Goal: Task Accomplishment & Management: Manage account settings

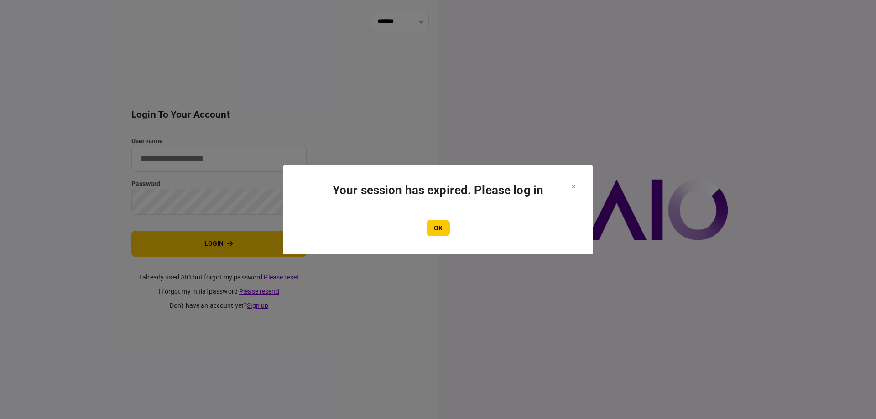
type input "*******"
click at [439, 244] on section "Your session has expired. Please log in OK" at bounding box center [438, 209] width 310 height 89
click at [434, 232] on button "OK" at bounding box center [437, 228] width 23 height 16
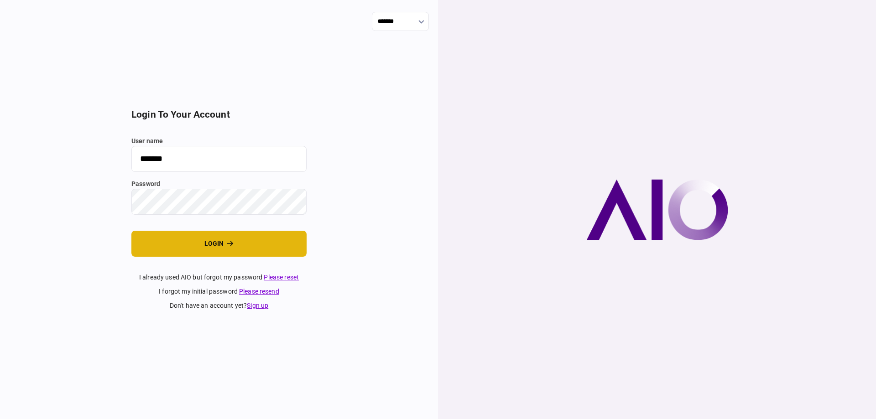
click at [235, 242] on button "login" at bounding box center [218, 244] width 175 height 26
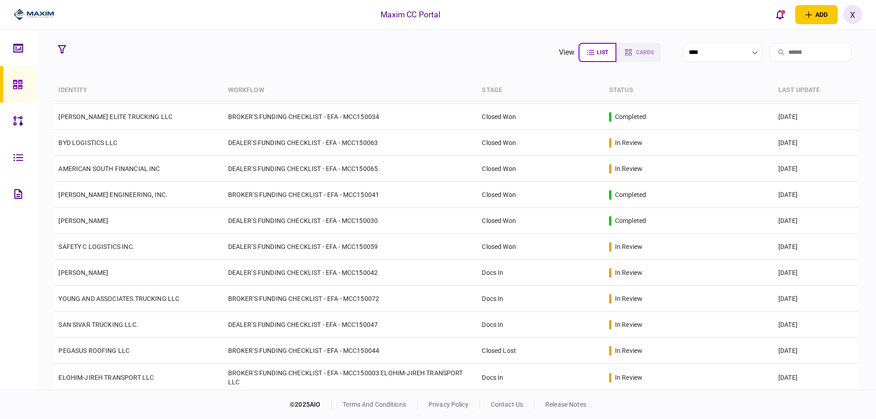
scroll to position [802, 0]
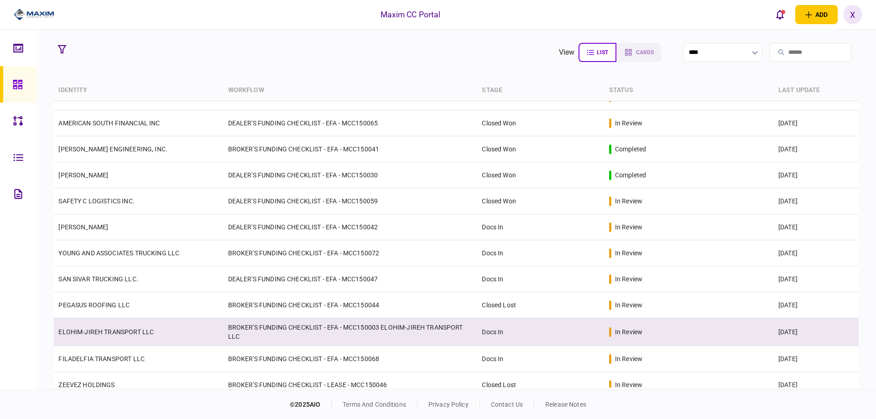
click at [103, 328] on link "ELOHIM-JIREH TRANSPORT LLC" at bounding box center [105, 331] width 95 height 7
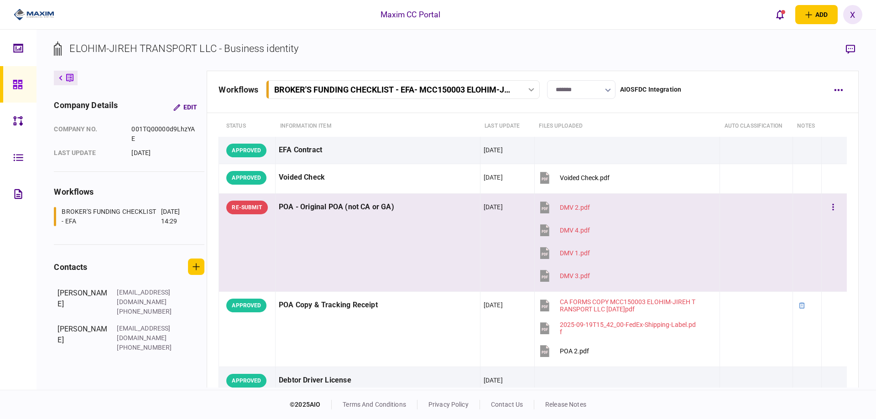
scroll to position [91, 0]
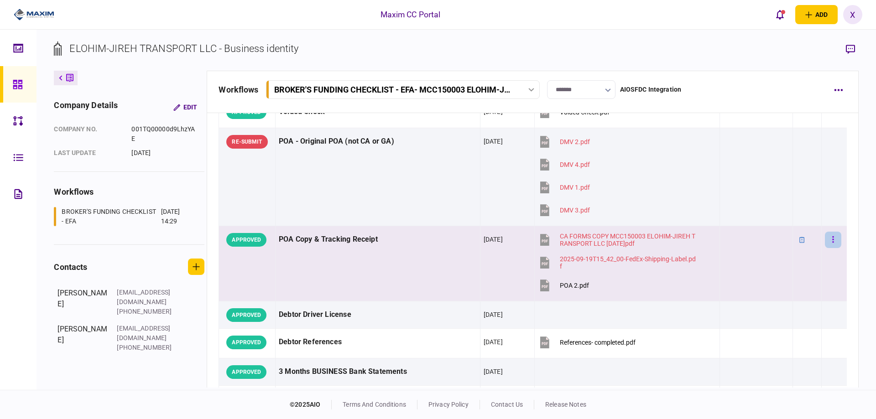
click at [828, 244] on button "button" at bounding box center [833, 240] width 16 height 16
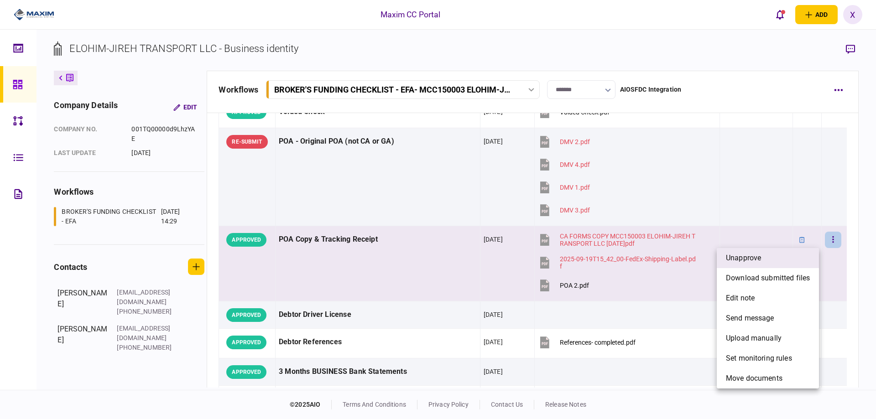
click at [781, 263] on li "unapprove" at bounding box center [767, 258] width 102 height 20
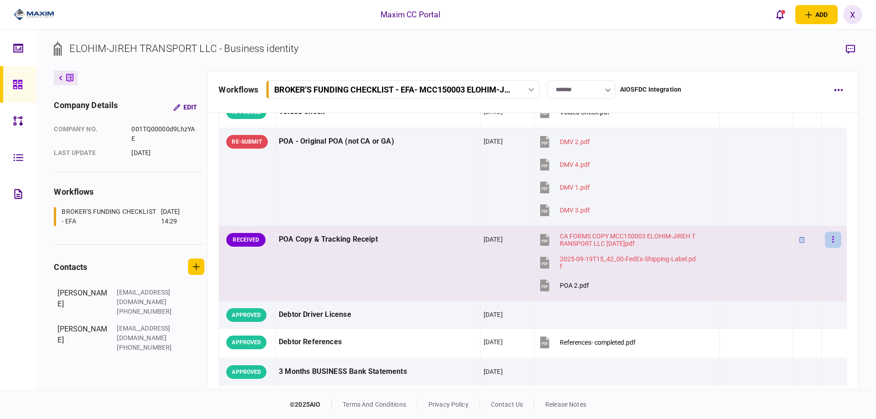
click at [830, 233] on button "button" at bounding box center [833, 240] width 16 height 16
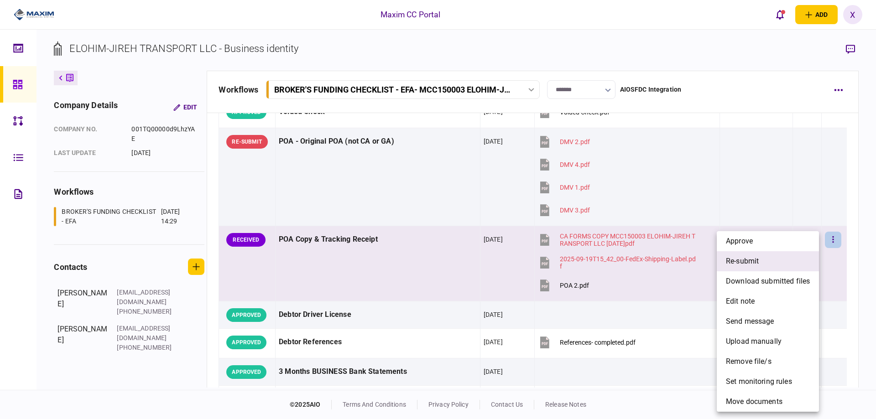
click at [795, 258] on li "re-submit" at bounding box center [767, 261] width 102 height 20
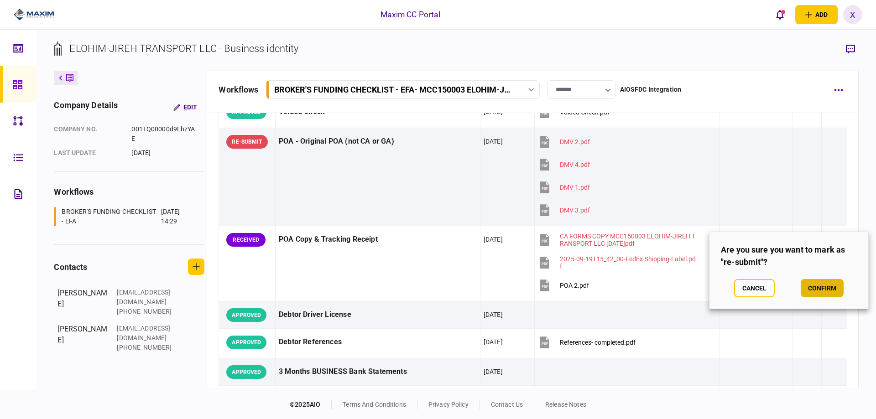
click at [829, 288] on button "confirm" at bounding box center [821, 288] width 43 height 18
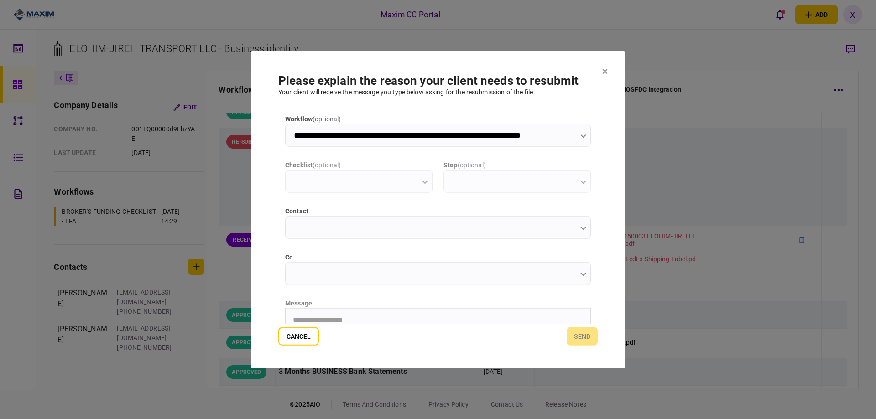
scroll to position [0, 0]
type input "**********"
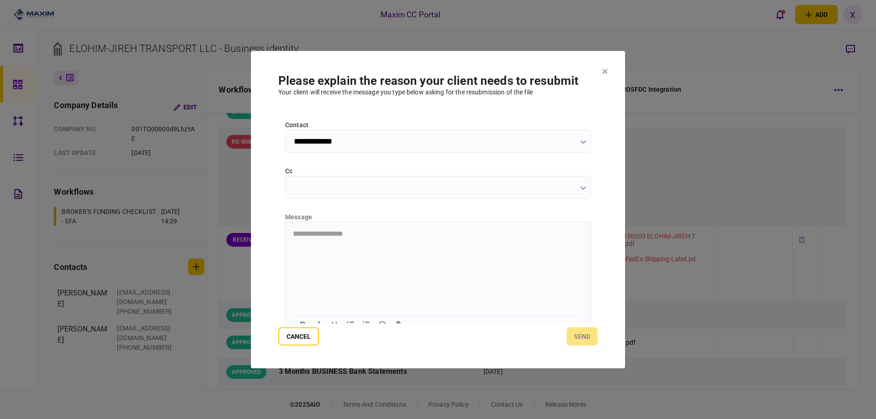
scroll to position [98, 0]
click at [330, 233] on html at bounding box center [437, 221] width 305 height 22
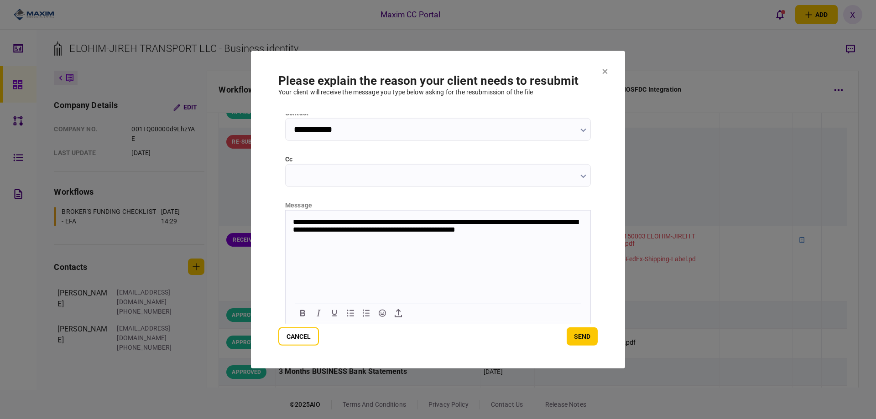
click at [507, 232] on p "**********" at bounding box center [437, 226] width 288 height 16
click at [573, 333] on button "send" at bounding box center [581, 336] width 31 height 18
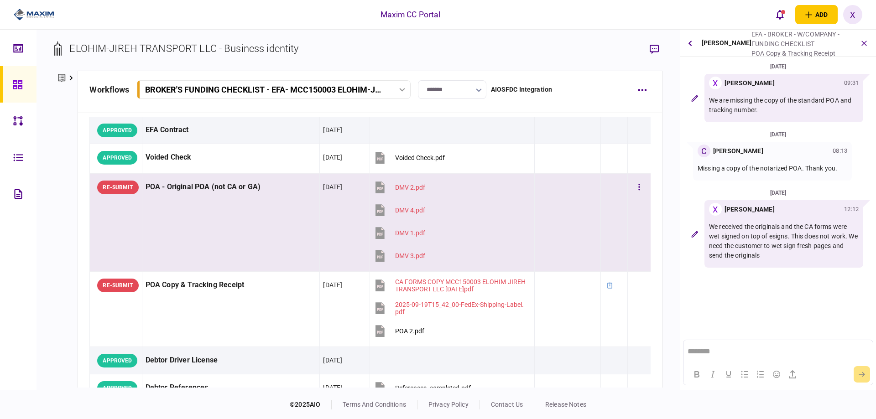
scroll to position [0, 0]
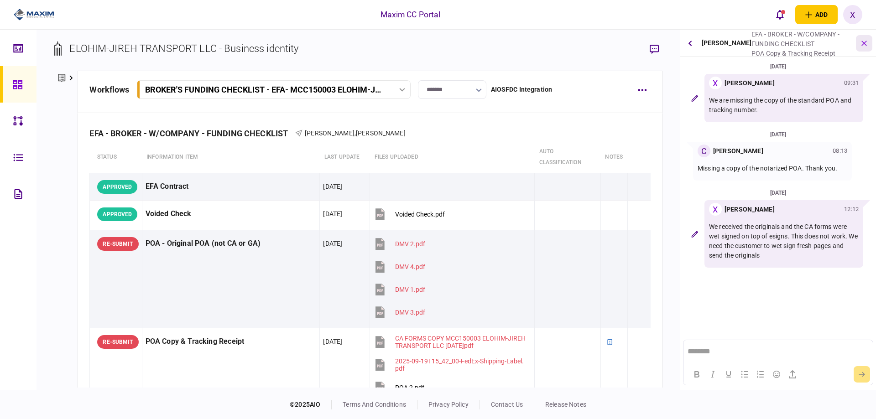
click at [862, 47] on icon "button" at bounding box center [864, 43] width 10 height 10
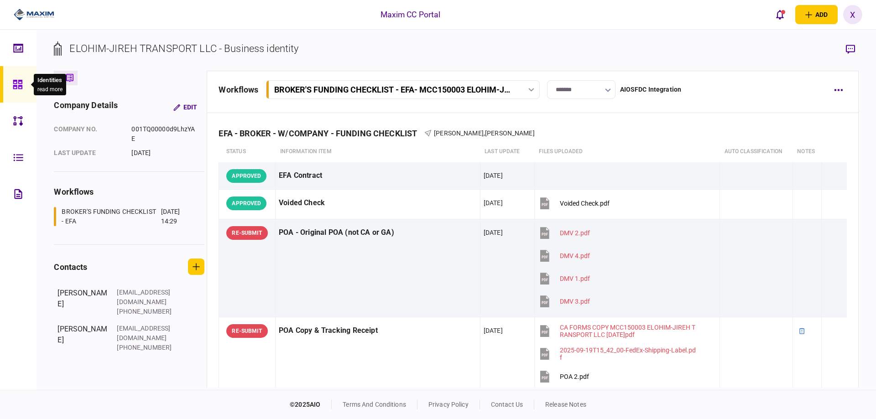
click at [14, 91] on div at bounding box center [20, 84] width 15 height 36
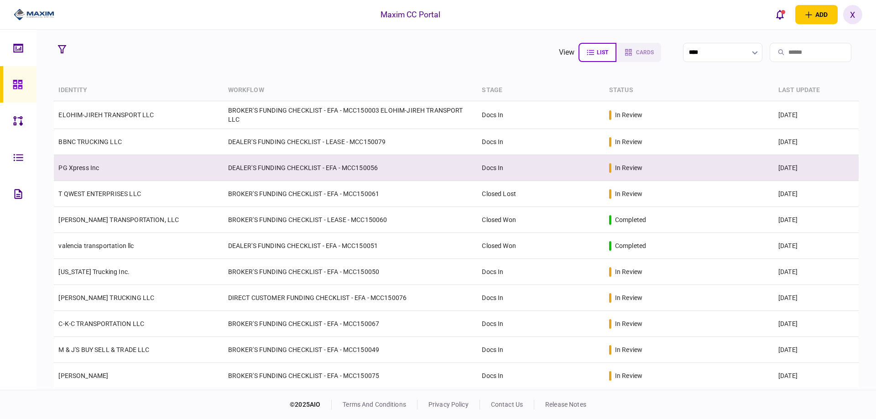
click at [103, 169] on td "PG Xpress Inc" at bounding box center [138, 168] width 169 height 26
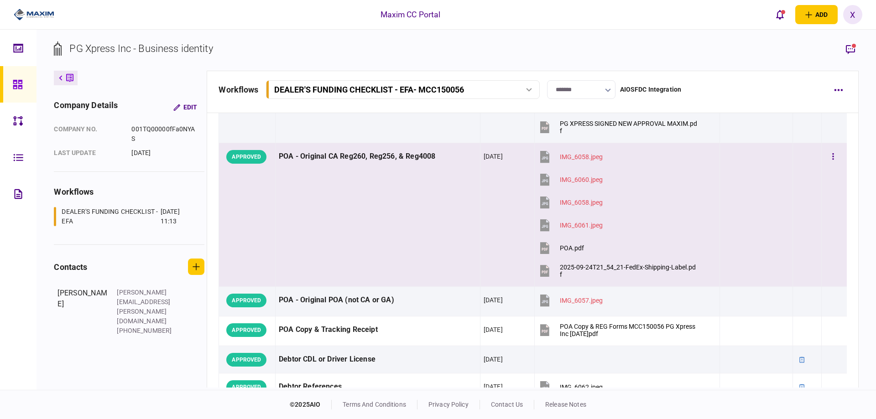
scroll to position [208, 0]
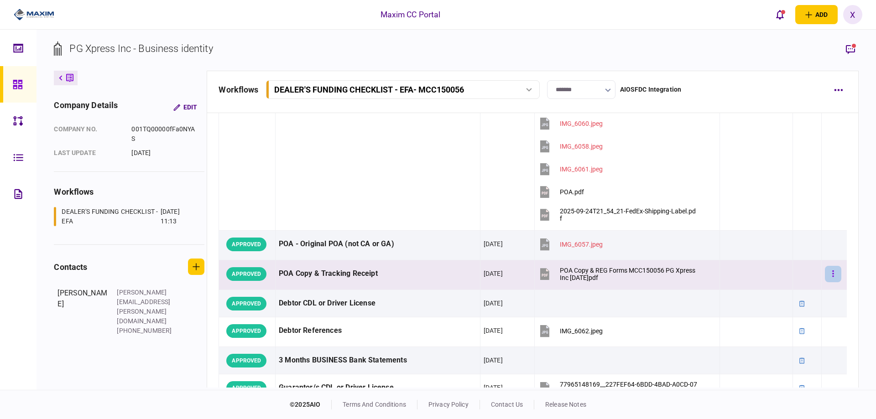
click at [832, 271] on icon "button" at bounding box center [832, 273] width 1 height 6
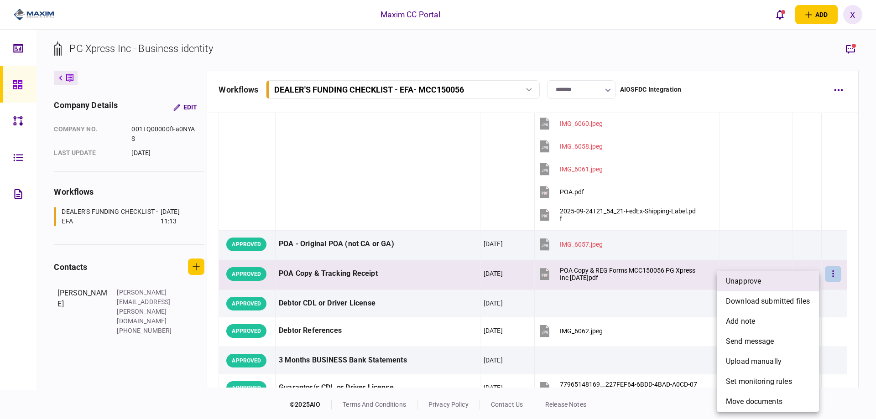
click at [773, 282] on li "unapprove" at bounding box center [767, 281] width 102 height 20
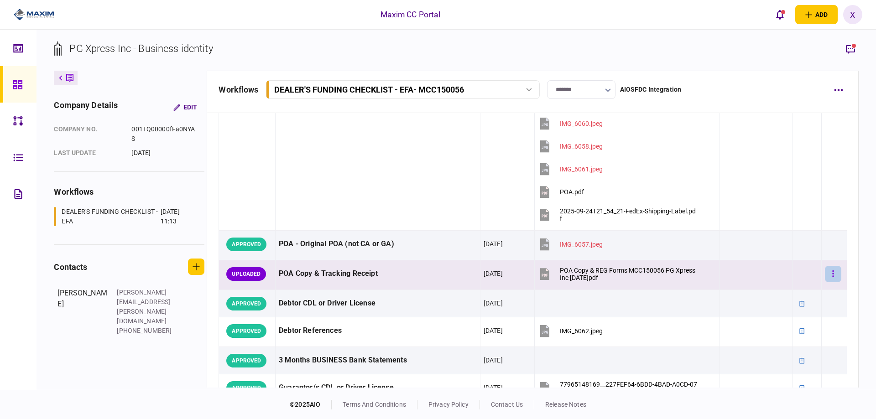
click at [825, 273] on button "button" at bounding box center [833, 274] width 16 height 16
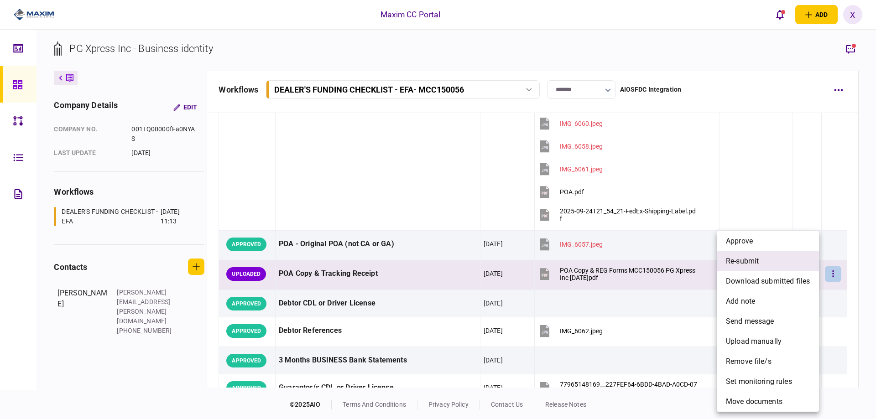
click at [785, 258] on li "re-submit" at bounding box center [767, 261] width 102 height 20
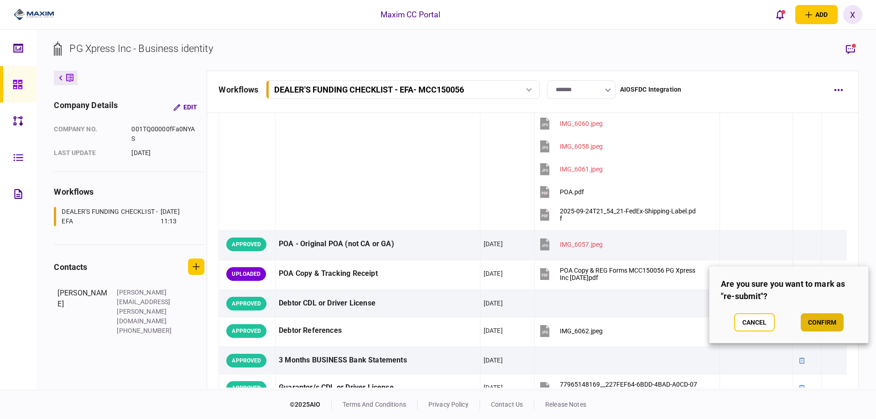
click at [825, 319] on button "confirm" at bounding box center [821, 322] width 43 height 18
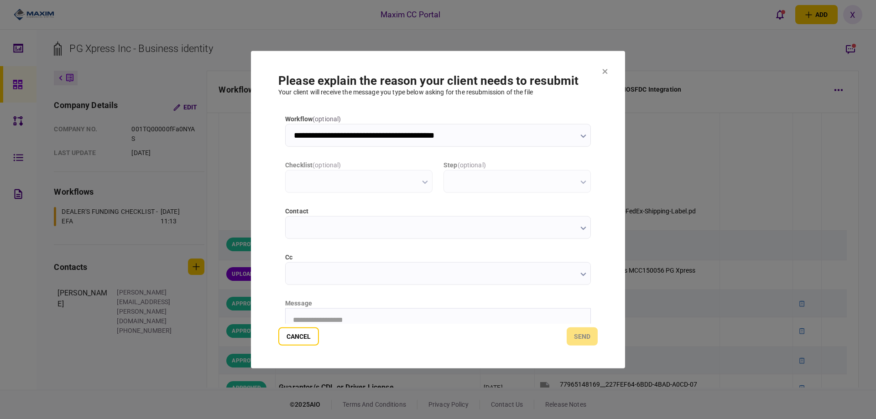
scroll to position [0, 0]
type input "**********"
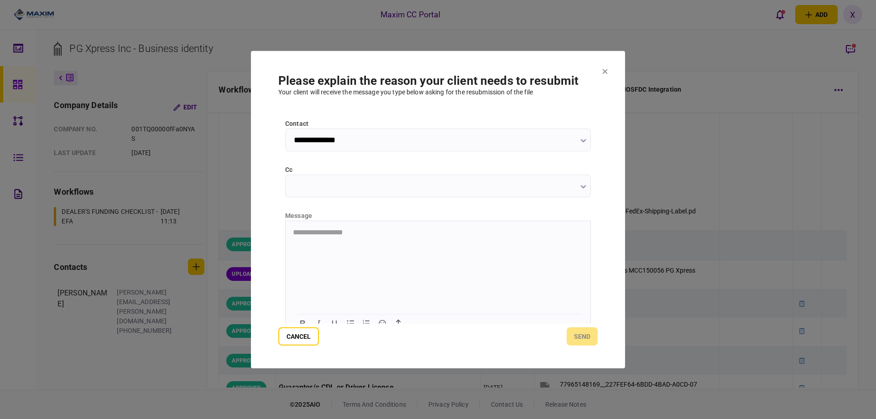
scroll to position [91, 0]
click at [328, 240] on html "**********" at bounding box center [437, 228] width 305 height 23
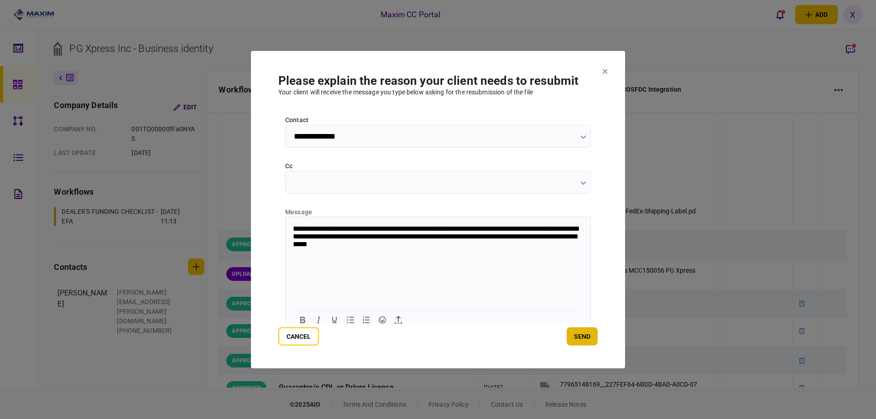
click at [580, 332] on button "send" at bounding box center [581, 336] width 31 height 18
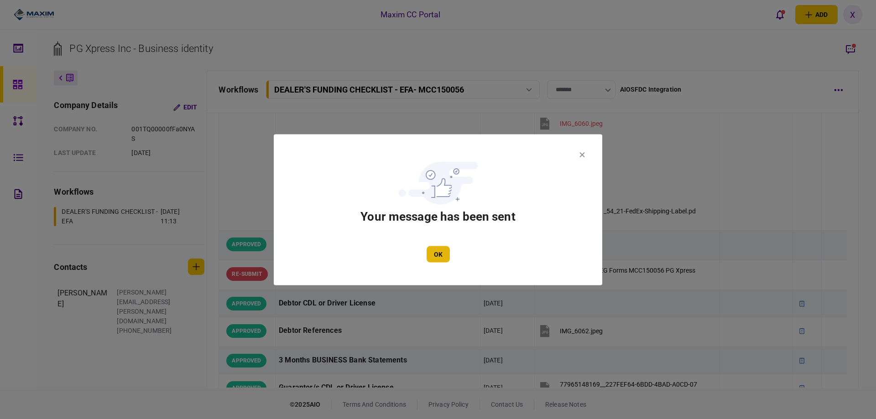
click at [448, 255] on button "OK" at bounding box center [437, 254] width 23 height 16
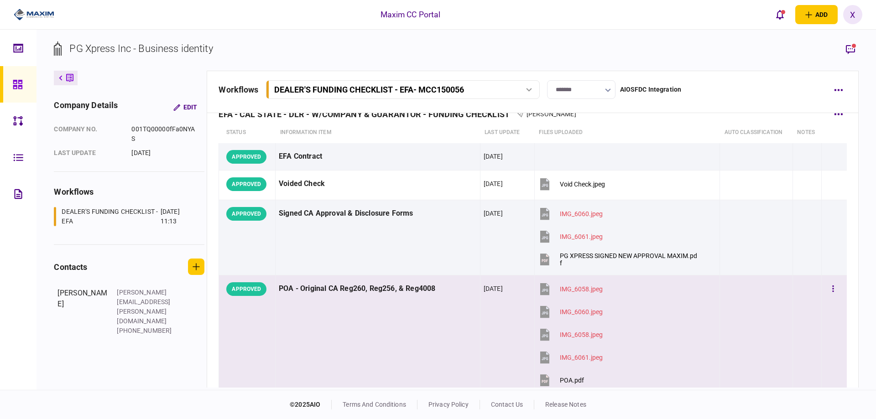
scroll to position [0, 0]
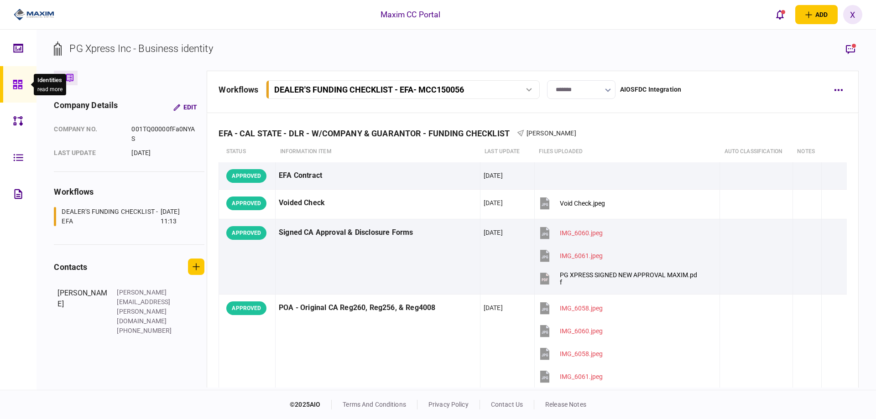
click at [21, 79] on icon at bounding box center [18, 84] width 10 height 10
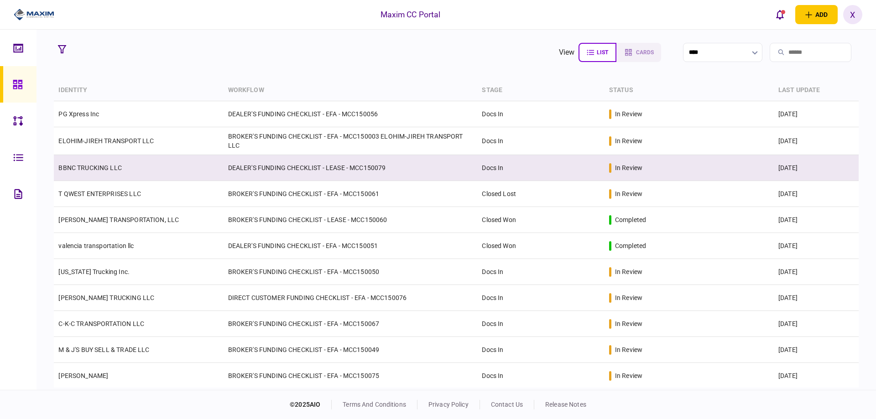
click at [257, 171] on td "DEALER'S FUNDING CHECKLIST - LEASE - MCC150079" at bounding box center [350, 168] width 254 height 26
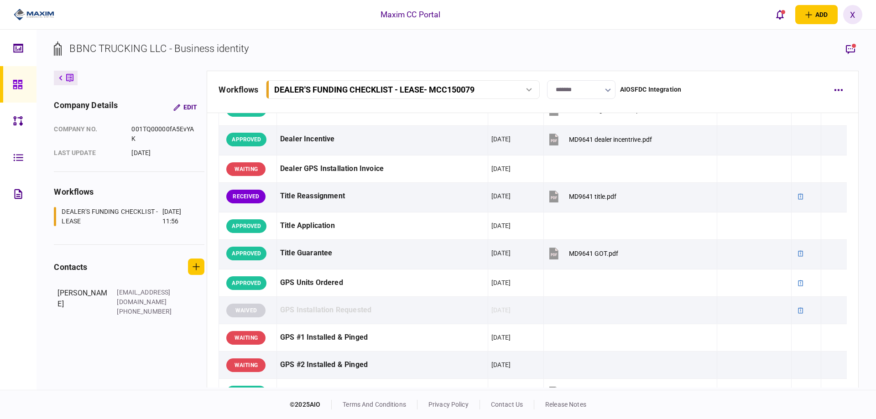
scroll to position [593, 0]
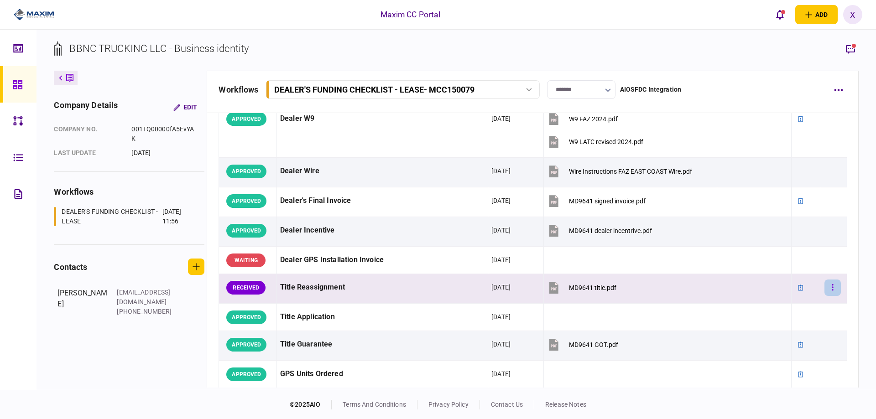
click at [825, 291] on button "button" at bounding box center [832, 288] width 16 height 16
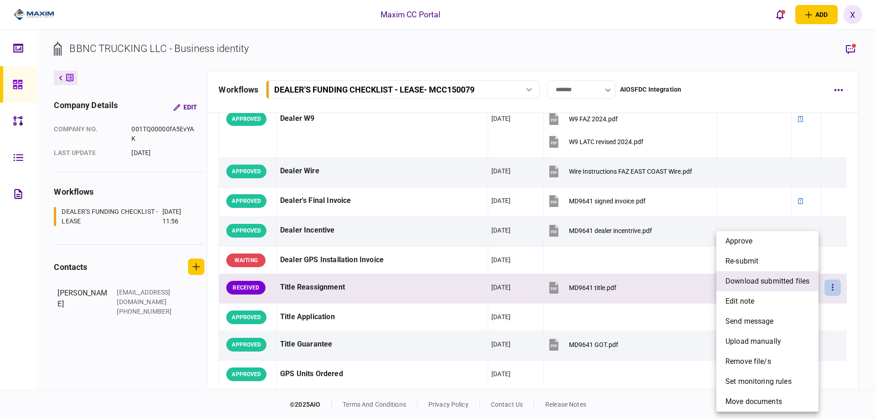
click at [792, 280] on span "download submitted files" at bounding box center [767, 281] width 84 height 11
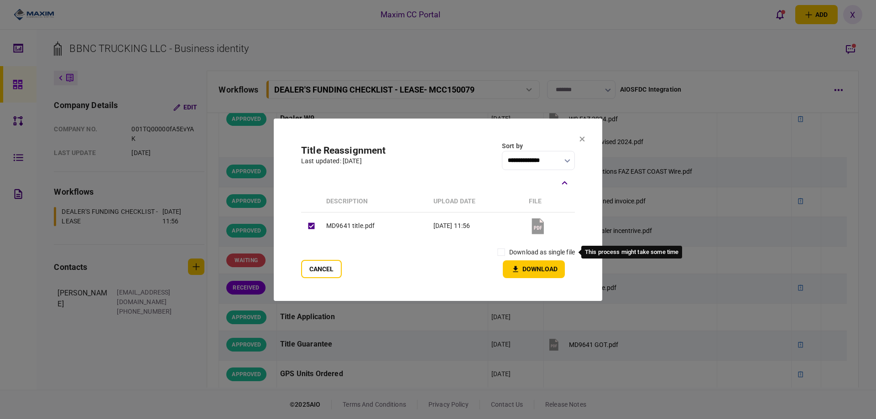
click at [516, 253] on label "download as single file" at bounding box center [542, 253] width 66 height 10
click at [535, 275] on button "Download" at bounding box center [534, 269] width 62 height 18
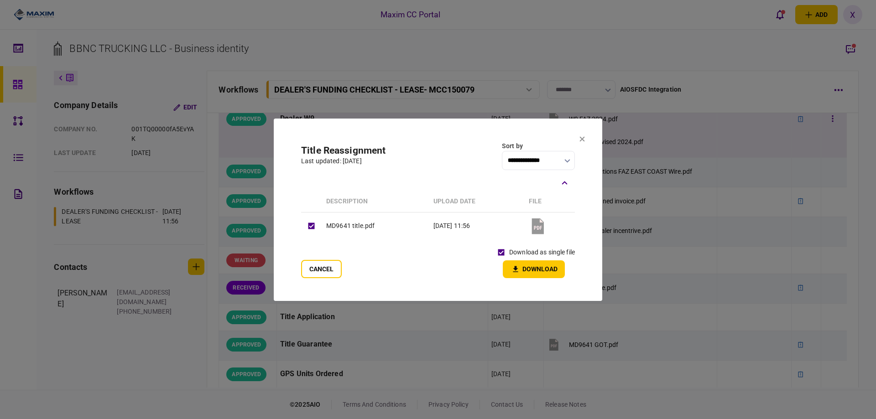
click at [580, 141] on icon at bounding box center [582, 138] width 5 height 5
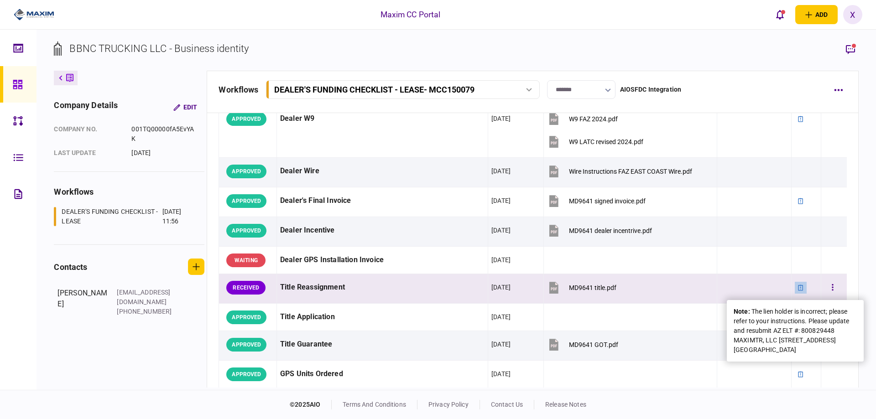
click at [797, 286] on icon at bounding box center [800, 288] width 6 height 6
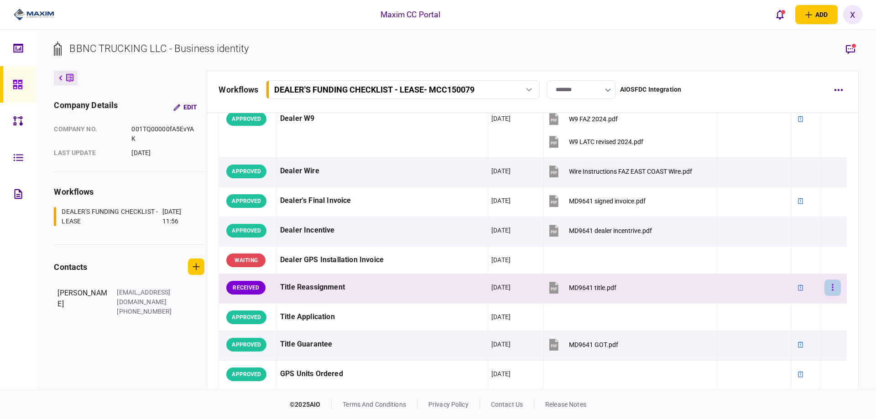
click at [832, 286] on button "button" at bounding box center [832, 288] width 16 height 16
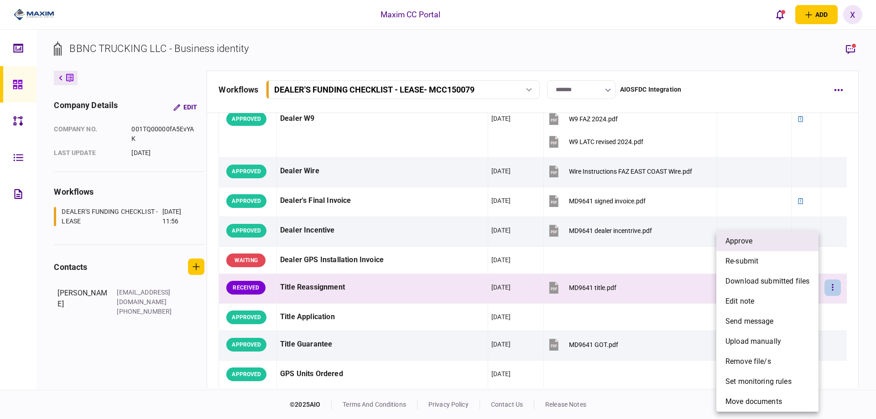
click at [790, 244] on li "approve" at bounding box center [767, 241] width 102 height 20
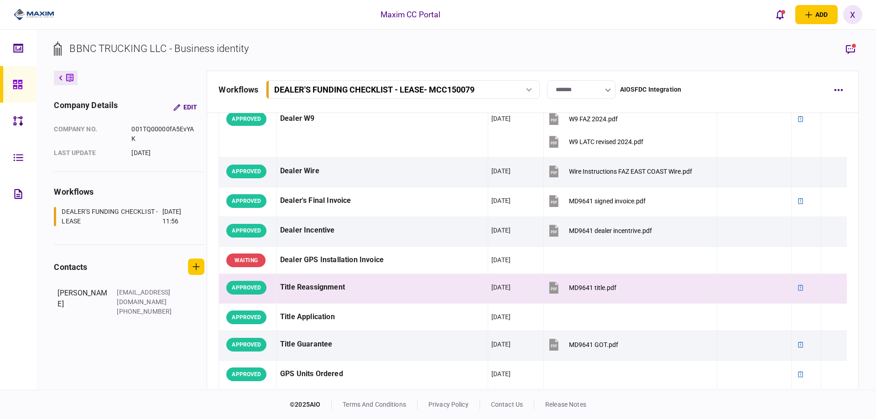
click at [18, 86] on icon at bounding box center [17, 84] width 9 height 9
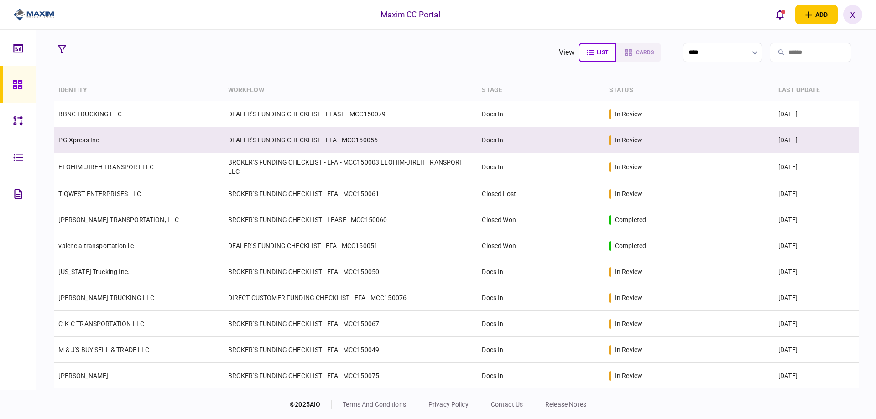
click at [108, 138] on td "PG Xpress Inc" at bounding box center [138, 140] width 169 height 26
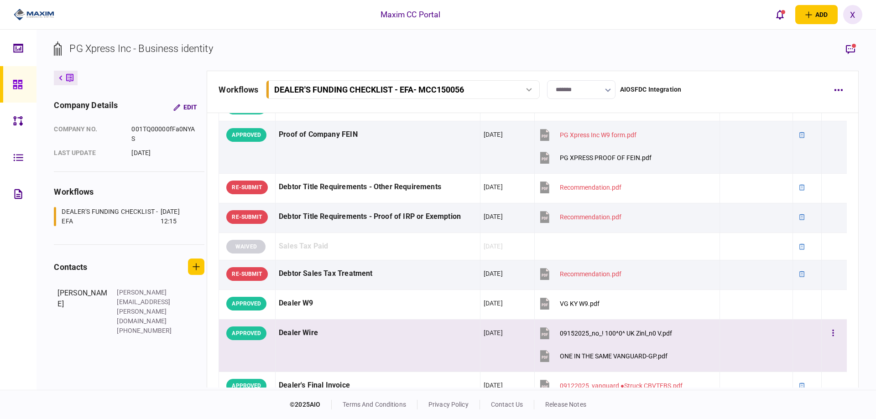
scroll to position [593, 0]
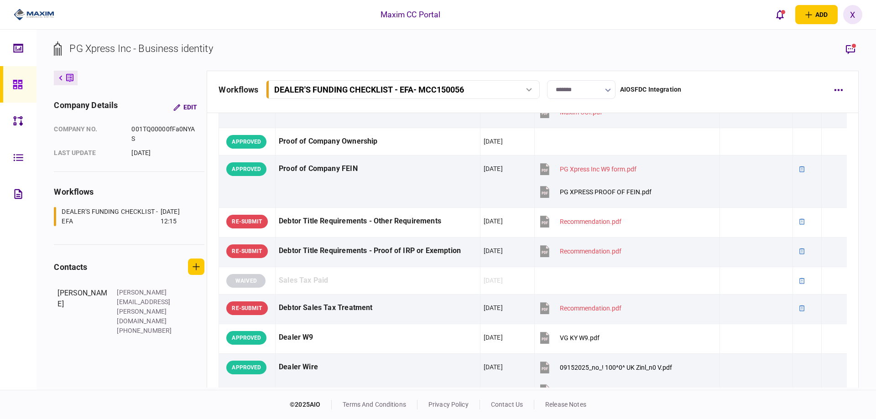
click at [16, 86] on icon at bounding box center [17, 84] width 9 height 9
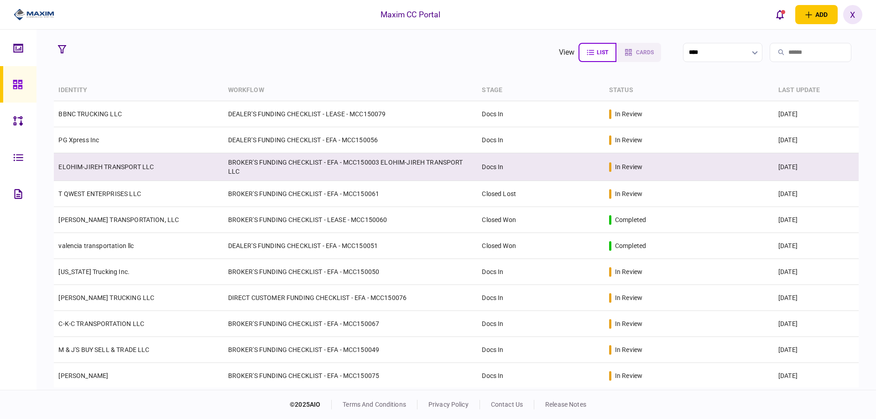
click at [136, 168] on link "ELOHIM-JIREH TRANSPORT LLC" at bounding box center [105, 166] width 95 height 7
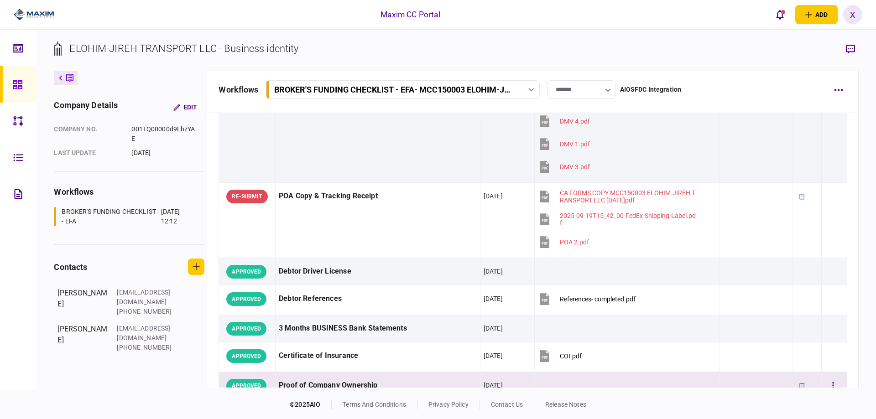
scroll to position [46, 0]
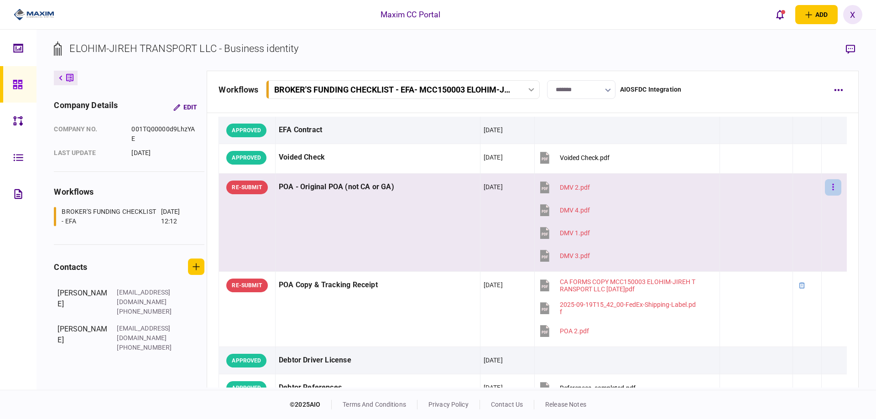
click at [825, 187] on button "button" at bounding box center [833, 187] width 16 height 16
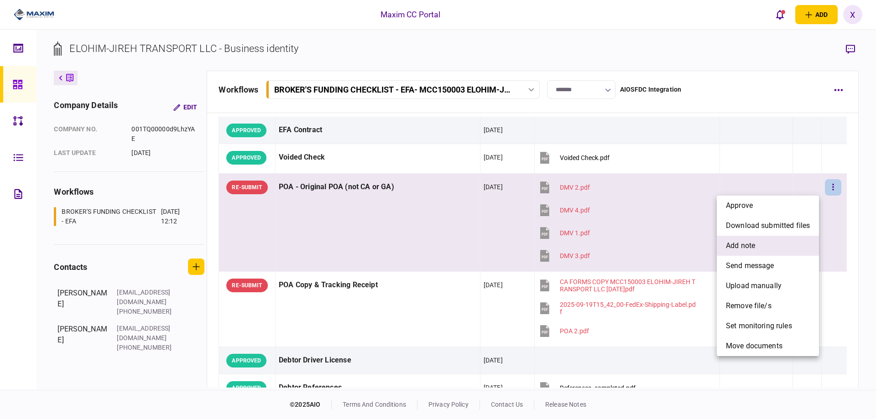
click at [779, 240] on li "add note" at bounding box center [767, 246] width 102 height 20
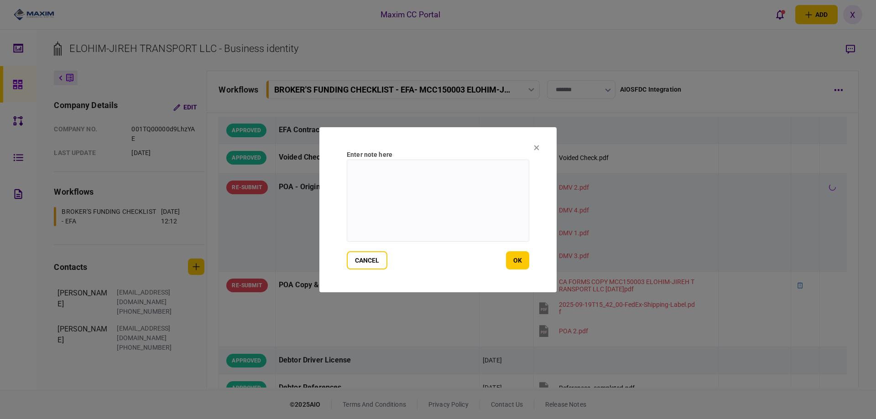
click at [409, 193] on textarea at bounding box center [438, 201] width 182 height 82
click at [351, 258] on button "cancel" at bounding box center [367, 260] width 41 height 18
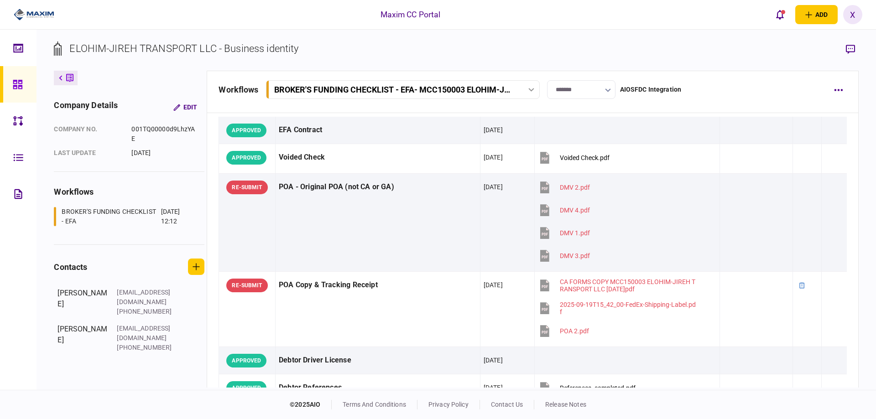
click at [20, 87] on icon at bounding box center [18, 84] width 10 height 10
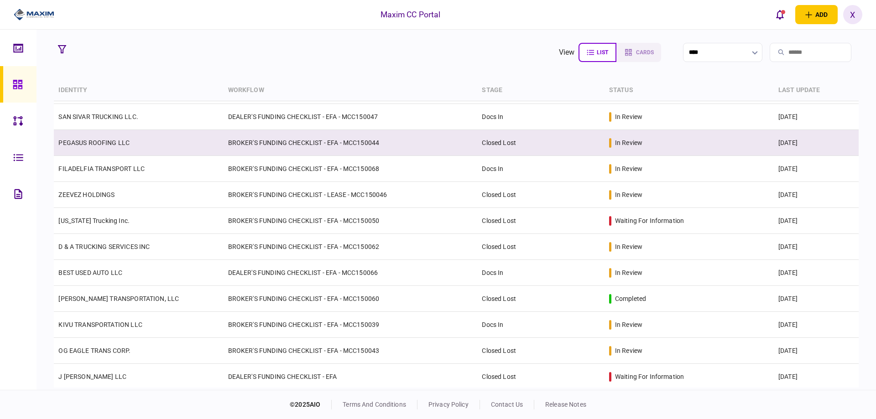
scroll to position [1015, 0]
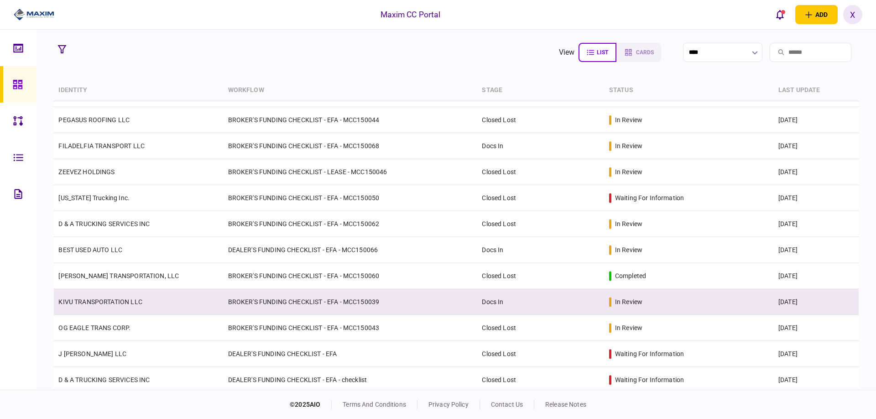
click at [96, 299] on link "KIVU TRANSPORTATION LLC" at bounding box center [99, 301] width 83 height 7
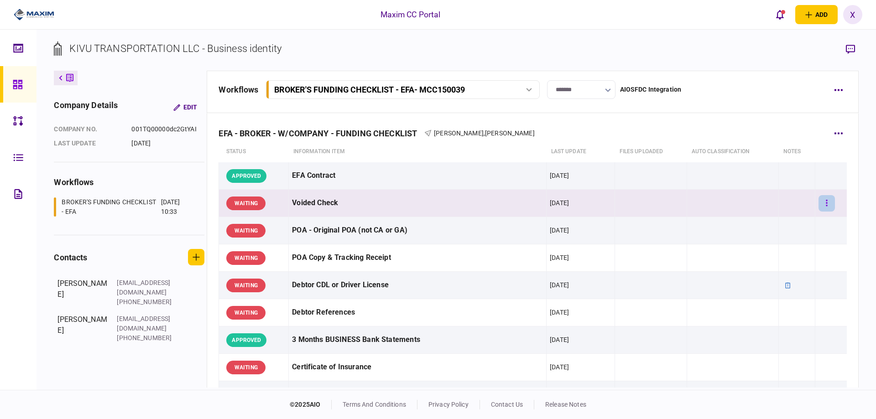
click at [819, 204] on button "button" at bounding box center [826, 203] width 16 height 16
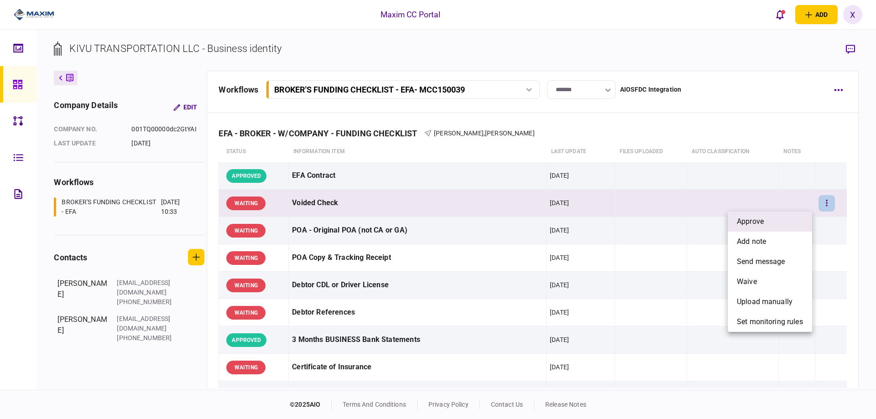
click at [792, 215] on li "approve" at bounding box center [769, 222] width 84 height 20
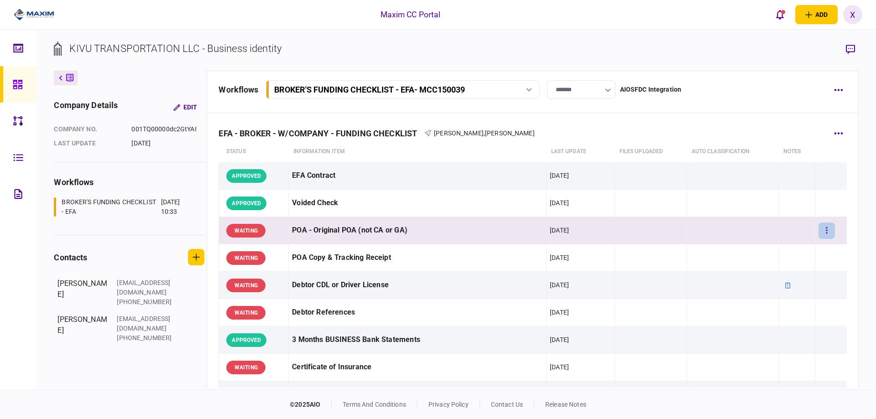
click at [825, 232] on icon "button" at bounding box center [826, 230] width 2 height 9
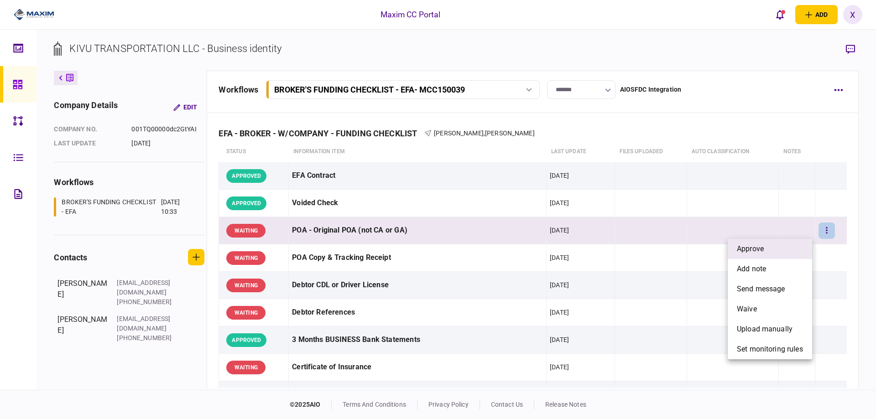
click at [800, 250] on li "approve" at bounding box center [769, 249] width 84 height 20
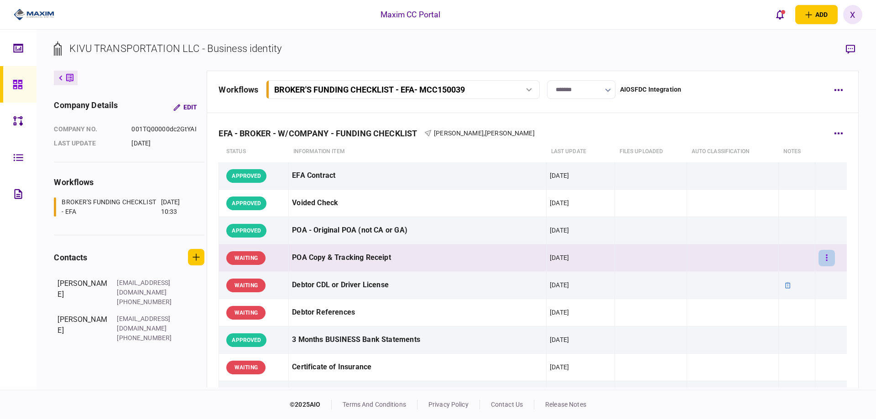
click at [821, 259] on button "button" at bounding box center [826, 258] width 16 height 16
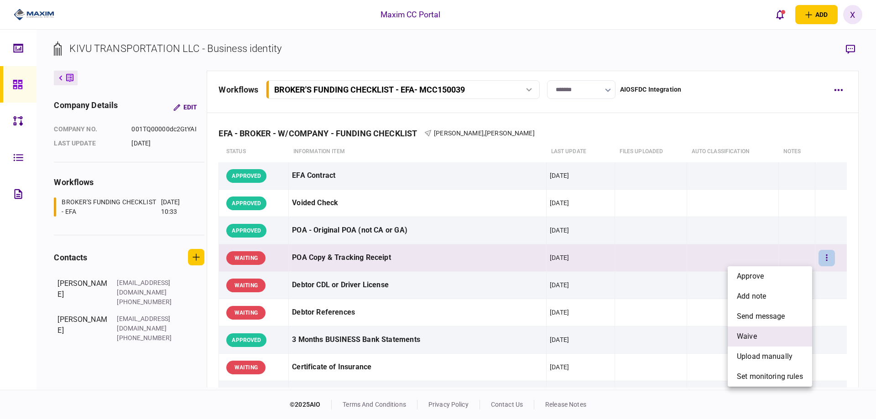
click at [754, 338] on span "waive" at bounding box center [747, 336] width 20 height 11
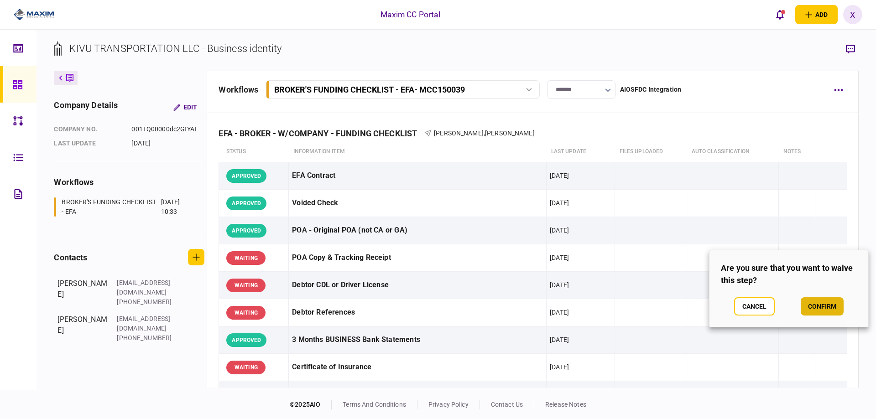
click at [819, 304] on button "confirm" at bounding box center [821, 306] width 43 height 18
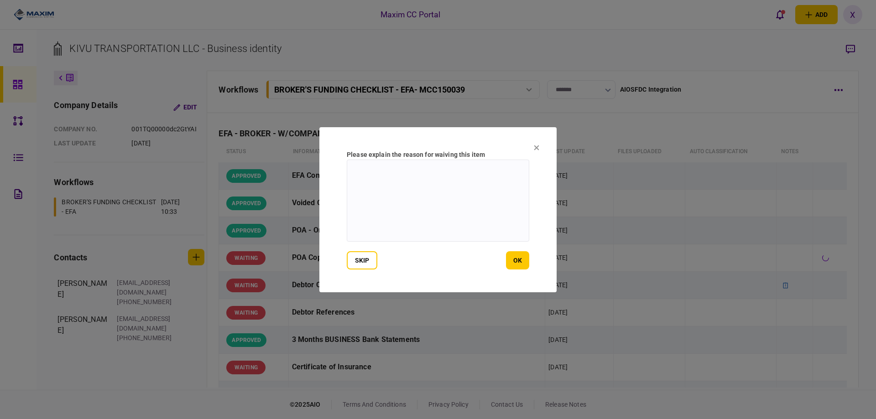
click at [529, 265] on section "Please explain the reason for waiving this item skip ok" at bounding box center [437, 209] width 237 height 165
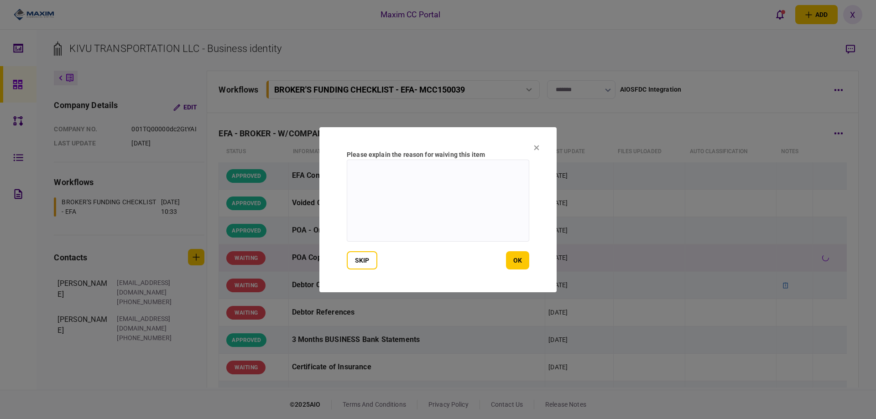
click at [520, 262] on button "ok" at bounding box center [517, 260] width 23 height 18
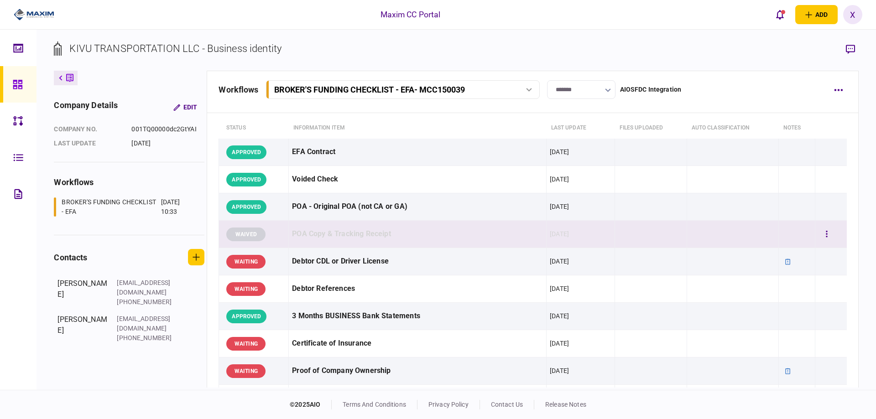
scroll to position [46, 0]
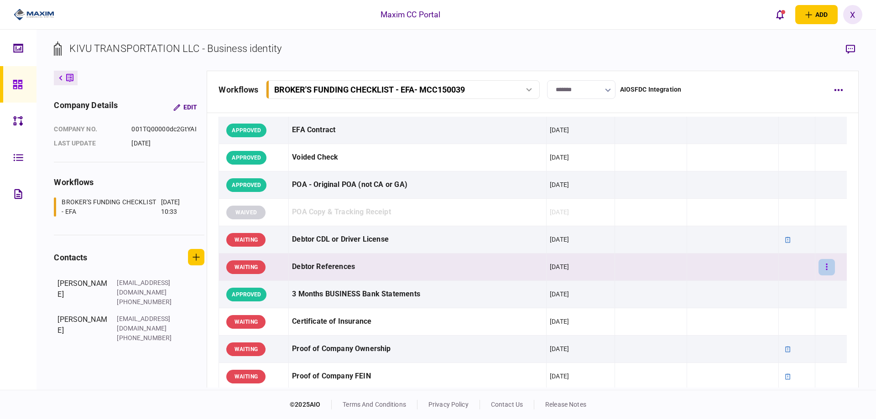
click at [818, 268] on button "button" at bounding box center [826, 267] width 16 height 16
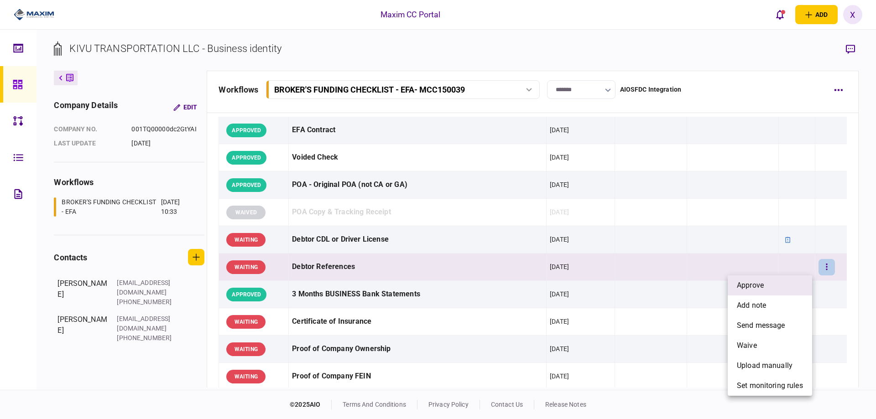
click at [778, 278] on li "approve" at bounding box center [769, 285] width 84 height 20
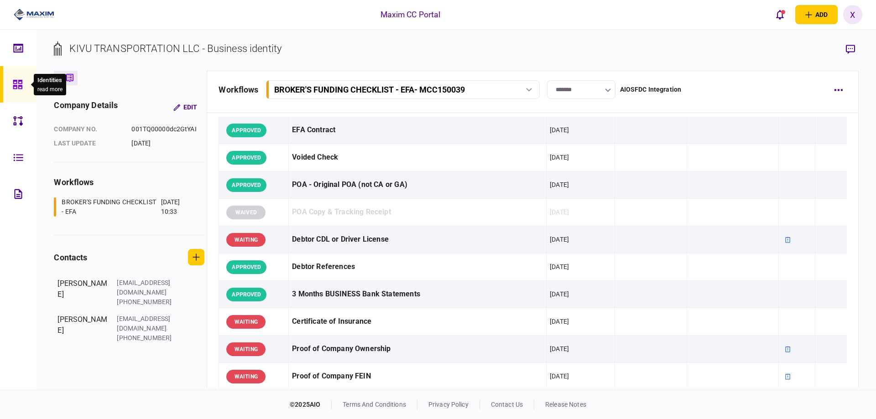
click at [17, 89] on icon at bounding box center [18, 84] width 10 height 10
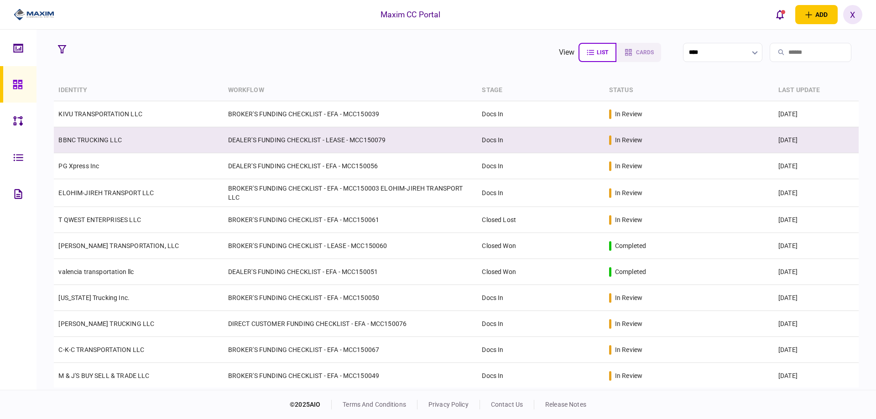
click at [73, 142] on link "BBNC TRUCKING LLC" at bounding box center [89, 139] width 63 height 7
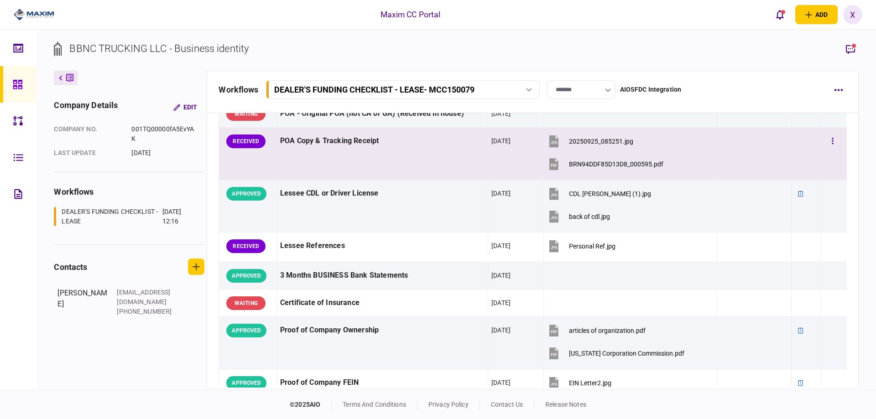
scroll to position [137, 0]
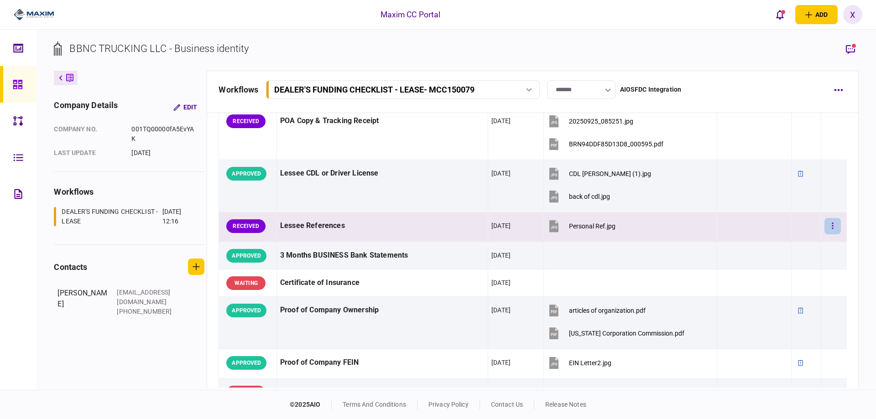
click at [832, 225] on button "button" at bounding box center [832, 226] width 16 height 16
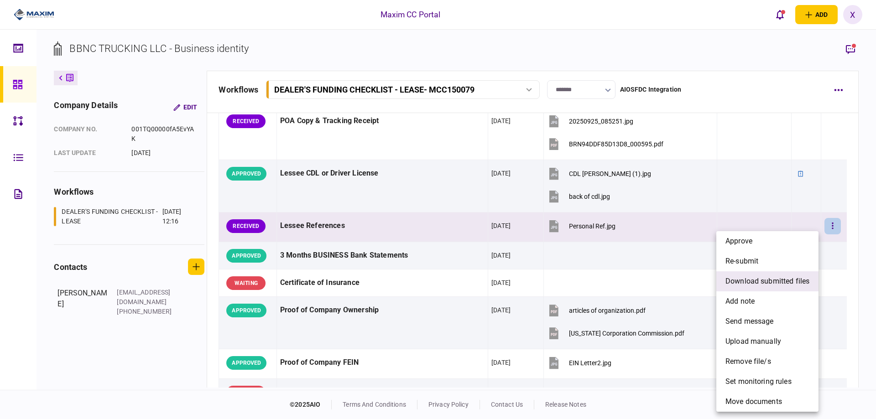
click at [771, 280] on span "download submitted files" at bounding box center [767, 281] width 84 height 11
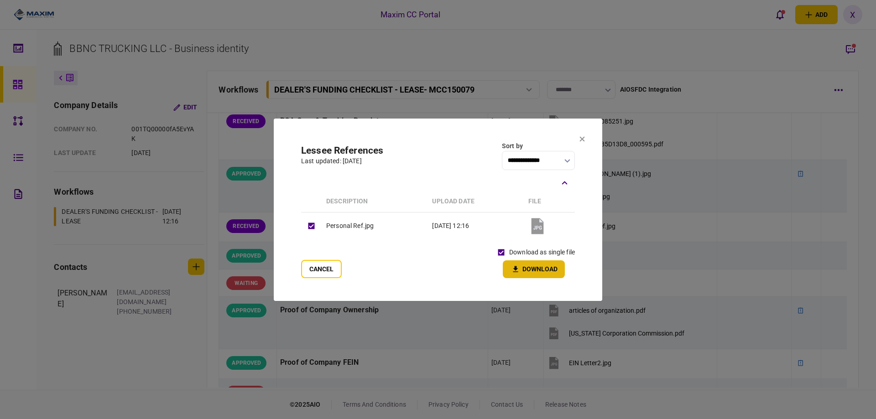
click at [524, 270] on button "Download" at bounding box center [534, 269] width 62 height 18
click at [583, 143] on button at bounding box center [581, 139] width 5 height 7
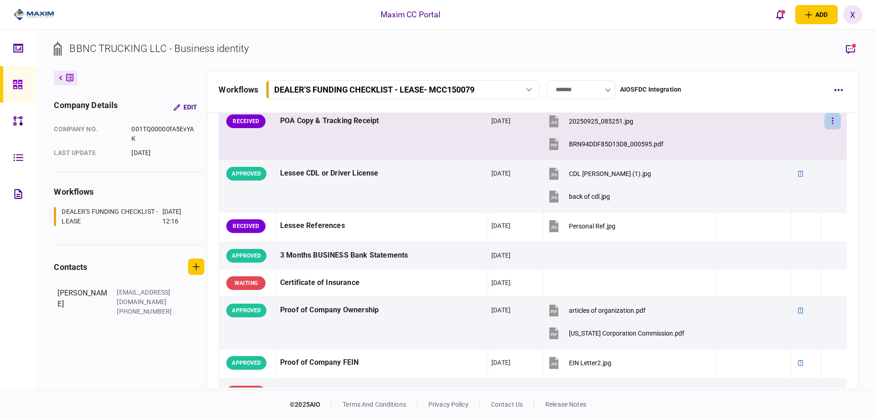
click at [824, 124] on button "button" at bounding box center [832, 121] width 16 height 16
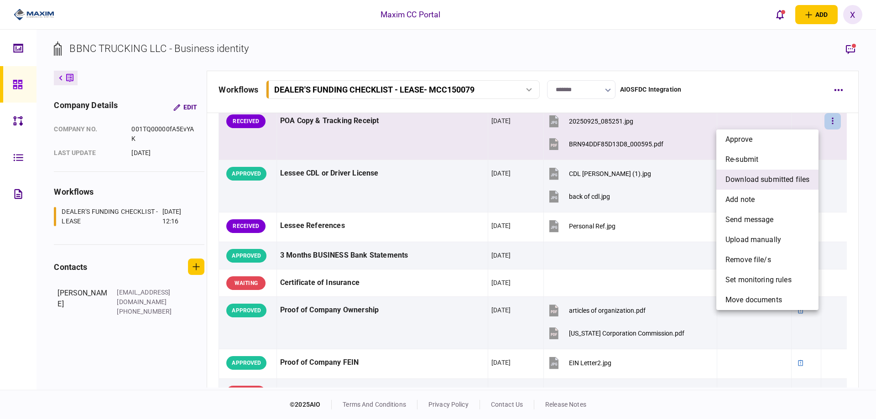
click at [783, 181] on span "download submitted files" at bounding box center [767, 179] width 84 height 11
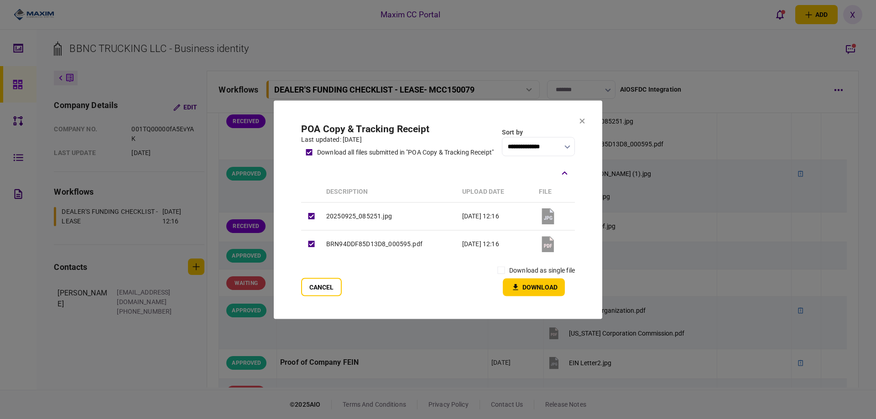
click at [511, 272] on label "download as single file" at bounding box center [542, 270] width 66 height 10
click at [511, 284] on icon "button" at bounding box center [515, 287] width 11 height 9
click at [318, 280] on button "Cancel" at bounding box center [321, 287] width 41 height 18
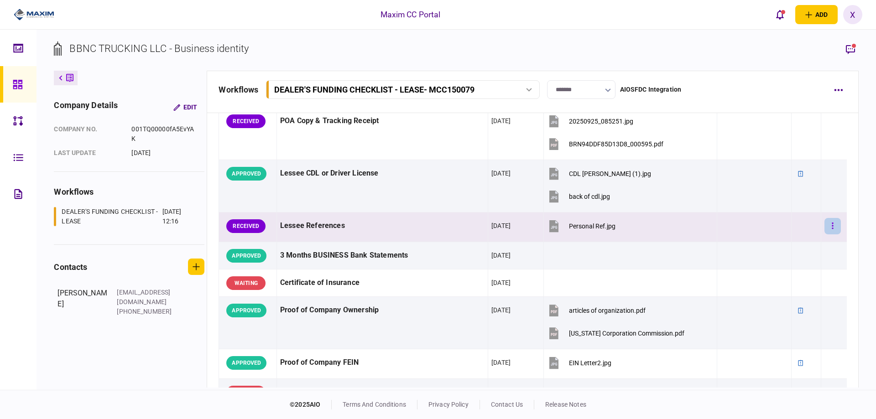
click at [832, 226] on icon "button" at bounding box center [832, 226] width 1 height 6
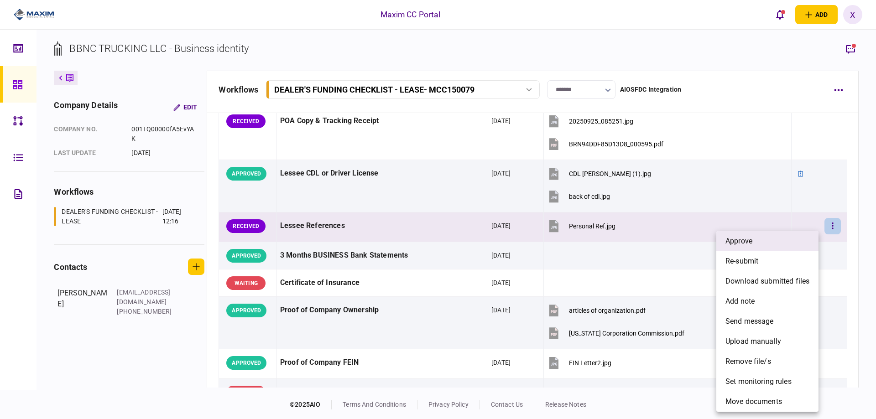
click at [764, 248] on li "approve" at bounding box center [767, 241] width 102 height 20
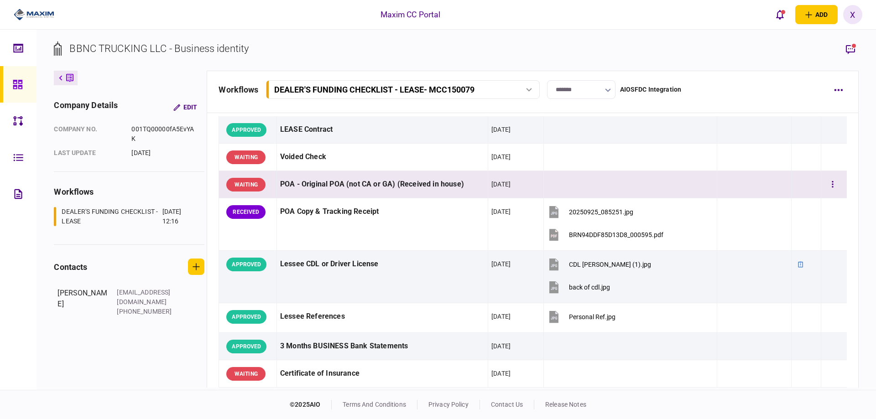
scroll to position [46, 0]
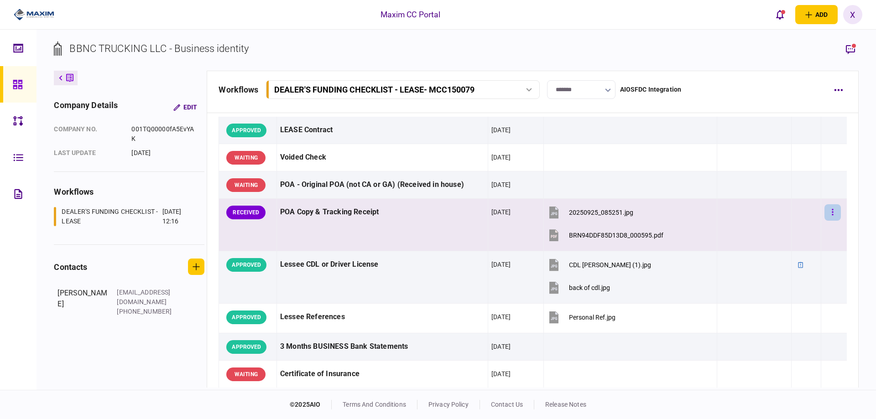
click at [831, 210] on icon "button" at bounding box center [832, 212] width 2 height 9
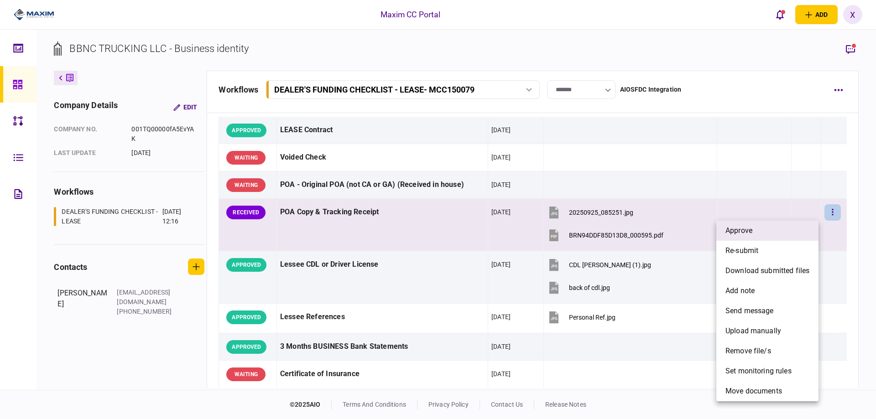
click at [773, 237] on li "approve" at bounding box center [767, 231] width 102 height 20
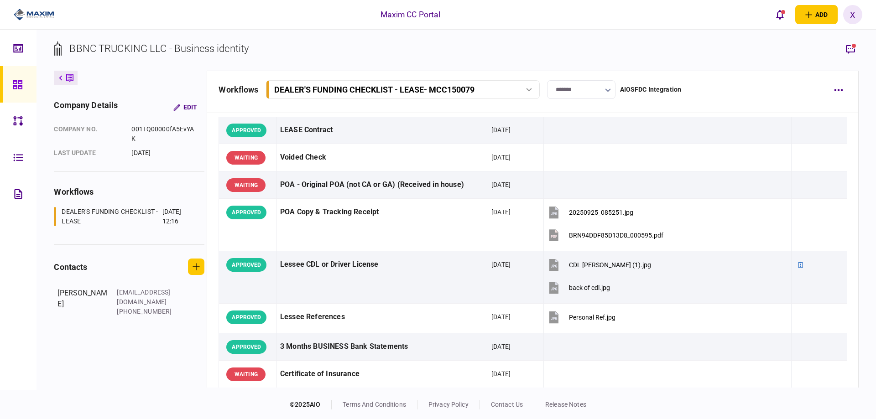
click at [13, 83] on icon at bounding box center [18, 84] width 10 height 10
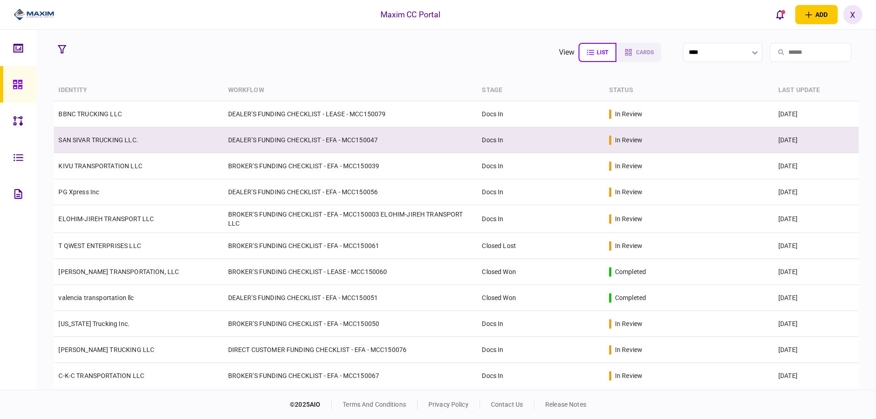
click at [94, 145] on td "SAN SIVAR TRUCKING LLC." at bounding box center [138, 140] width 169 height 26
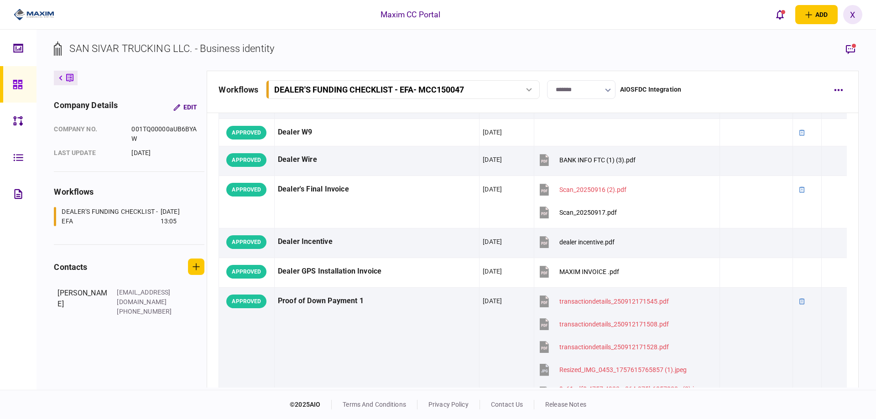
scroll to position [456, 0]
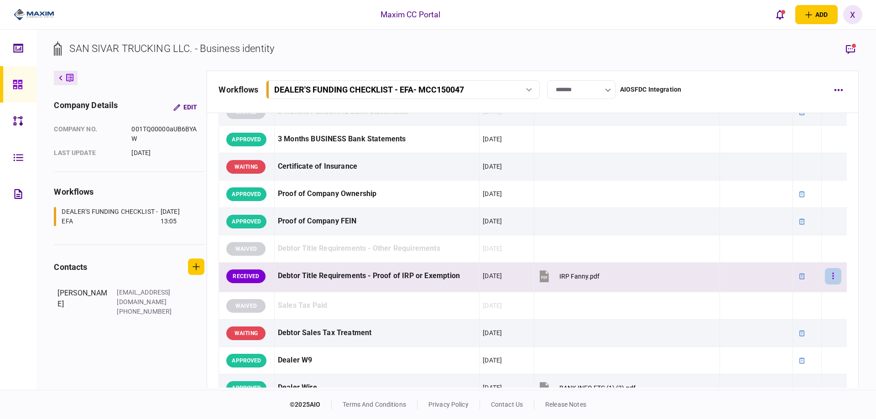
click at [825, 277] on button "button" at bounding box center [833, 276] width 16 height 16
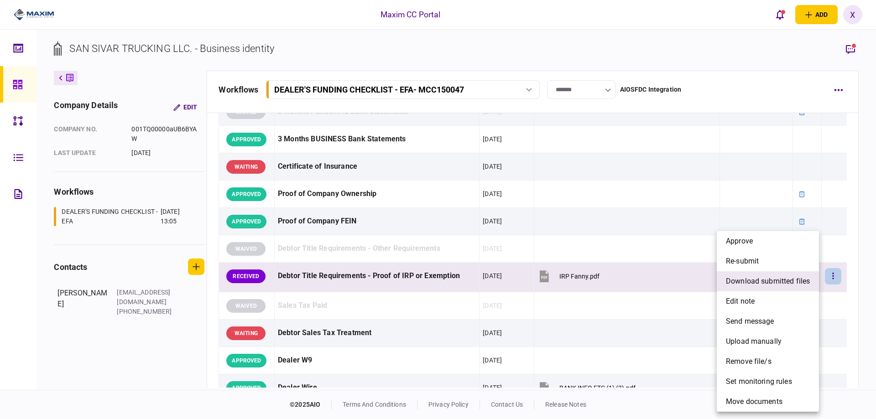
click at [811, 280] on li "download submitted files" at bounding box center [767, 281] width 102 height 20
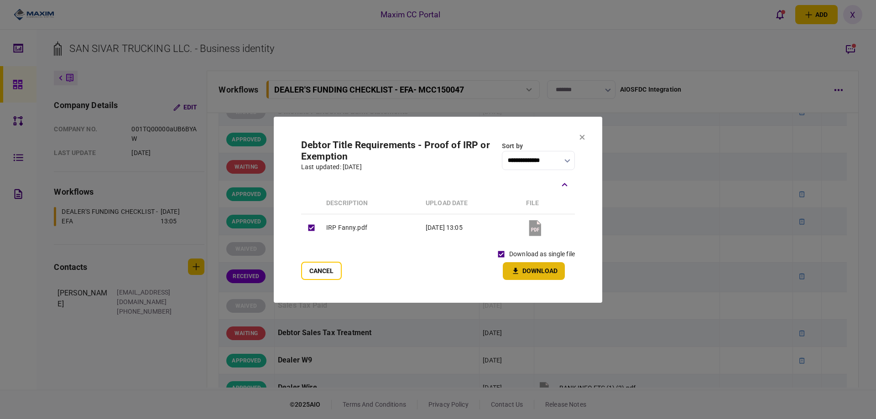
click at [516, 270] on icon "button" at bounding box center [515, 271] width 5 height 6
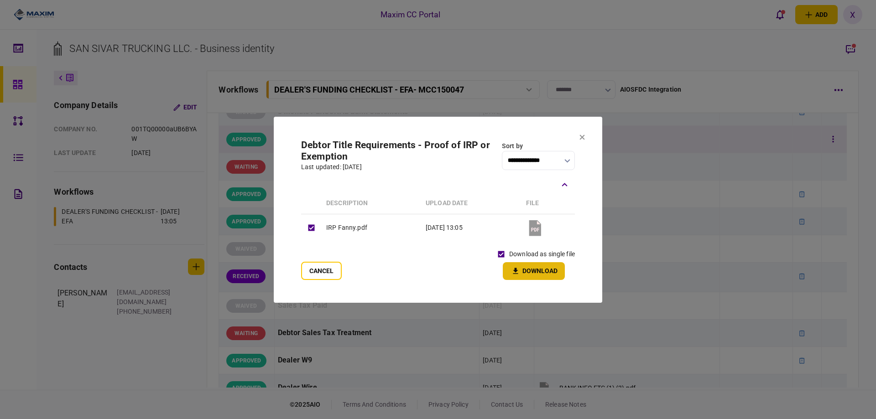
click at [582, 141] on button at bounding box center [581, 137] width 5 height 7
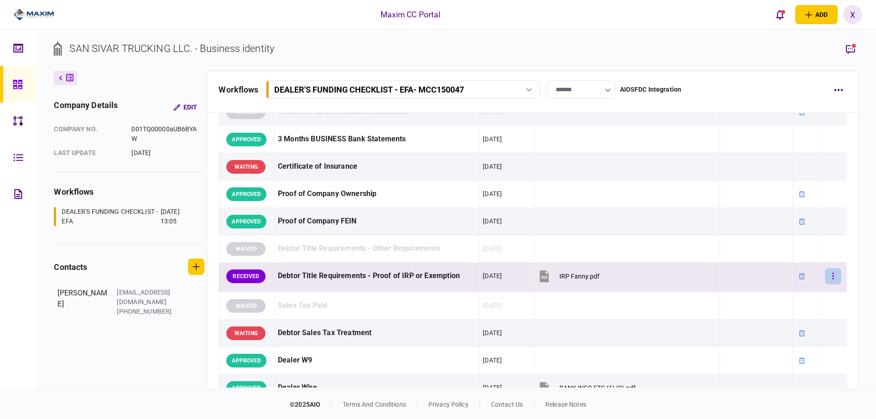
click at [825, 278] on button "button" at bounding box center [833, 276] width 16 height 16
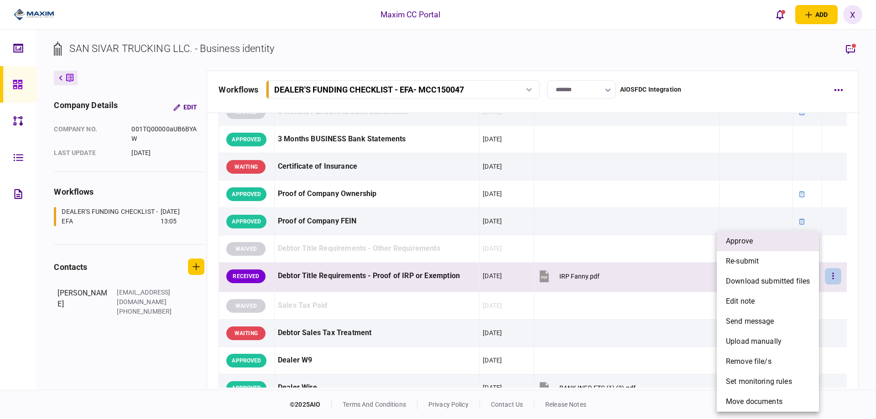
click at [775, 243] on li "approve" at bounding box center [767, 241] width 102 height 20
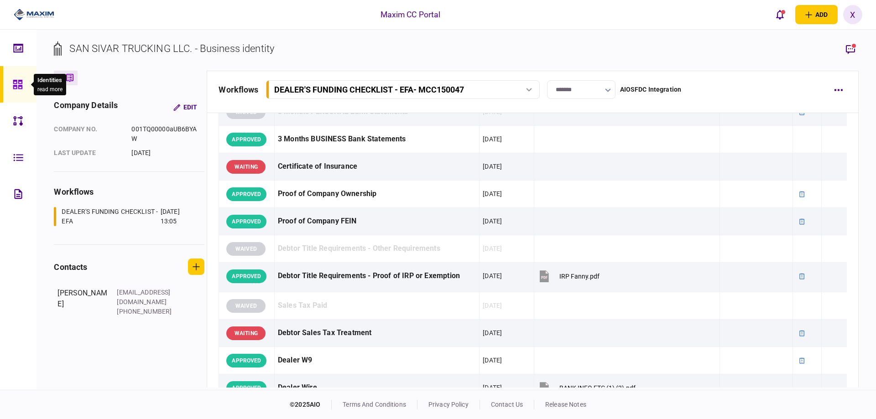
click at [21, 83] on icon at bounding box center [17, 84] width 9 height 9
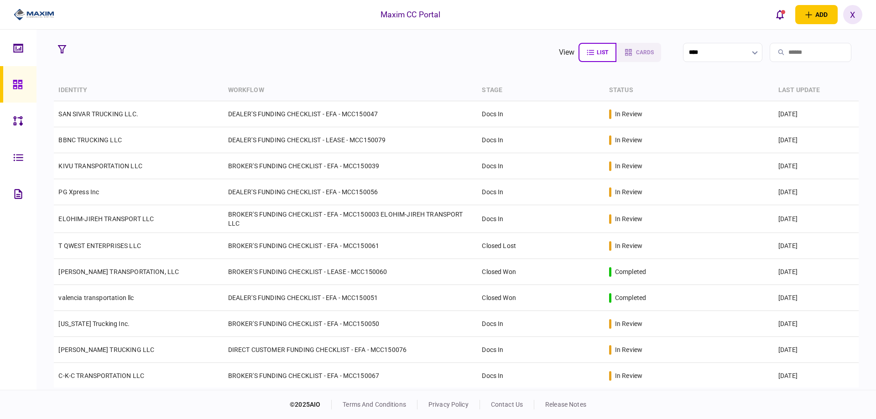
click at [36, 23] on div at bounding box center [30, 15] width 61 height 30
click at [36, 15] on img at bounding box center [34, 15] width 41 height 14
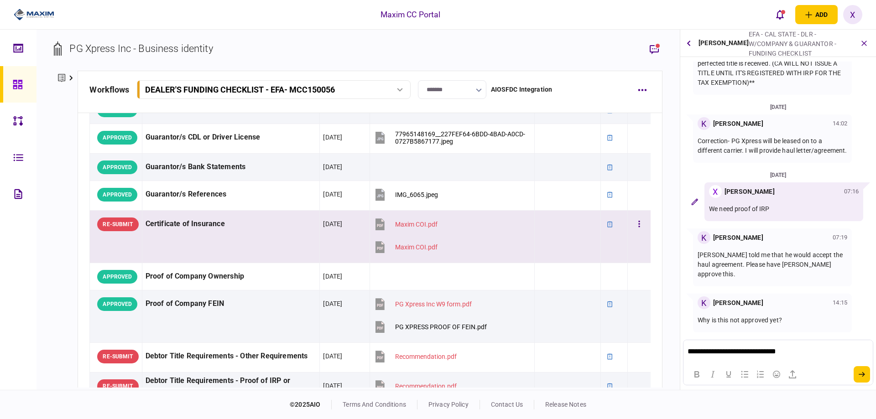
scroll to position [547, 0]
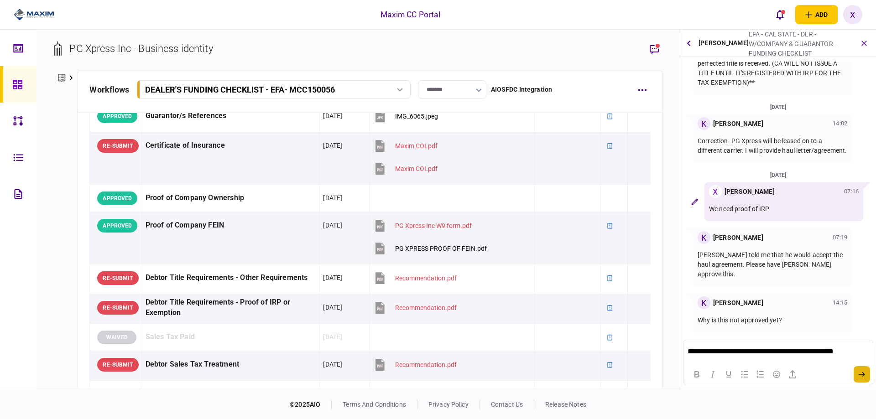
click at [866, 374] on button "submit" at bounding box center [861, 374] width 16 height 16
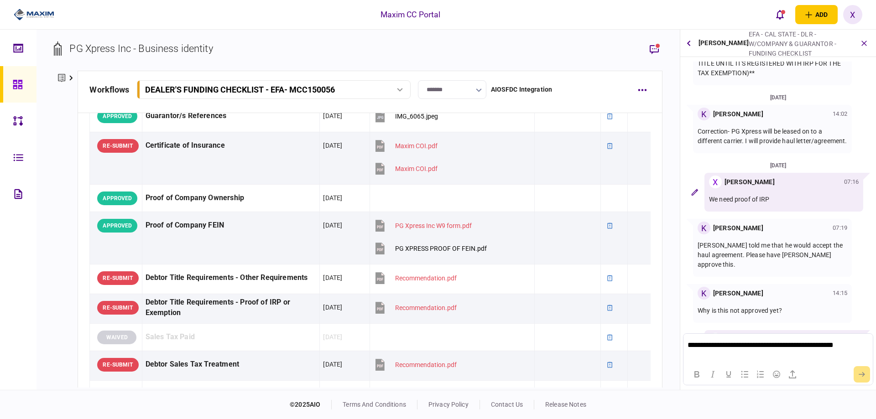
scroll to position [211, 0]
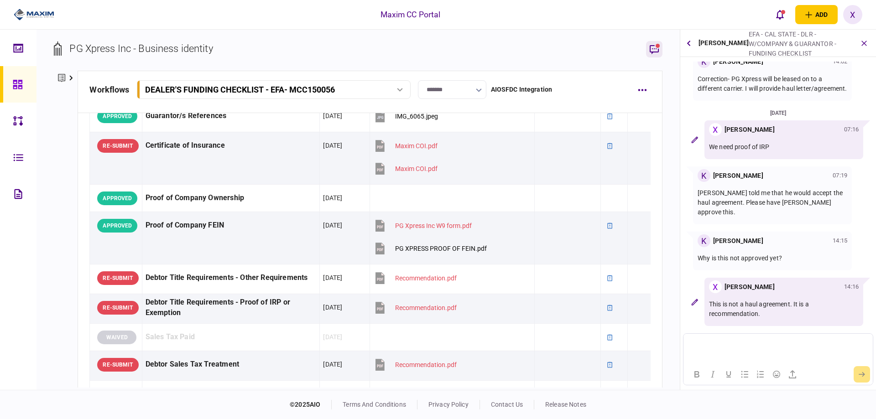
click at [649, 51] on icon "button" at bounding box center [654, 49] width 11 height 11
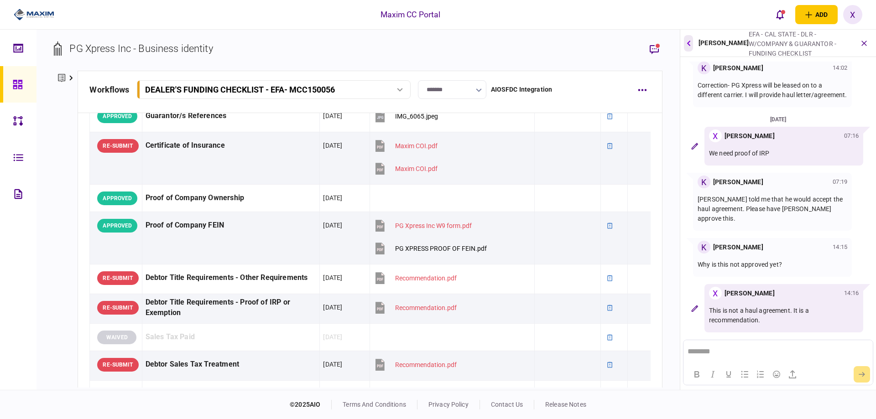
click at [691, 41] on button "button" at bounding box center [688, 43] width 9 height 16
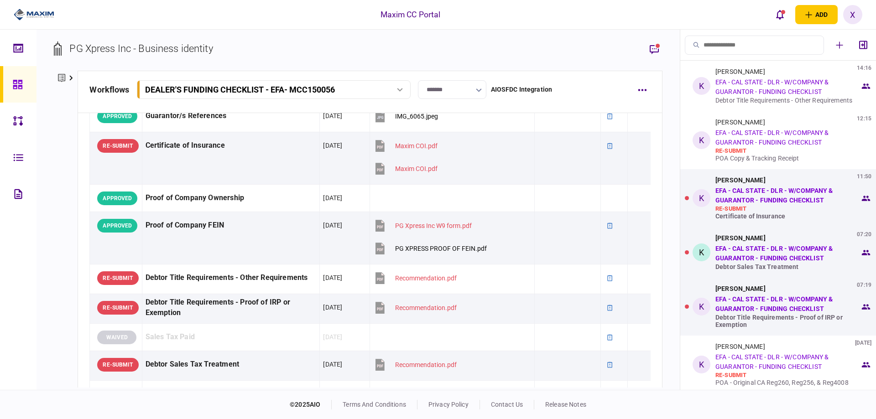
click at [19, 86] on icon at bounding box center [17, 84] width 9 height 9
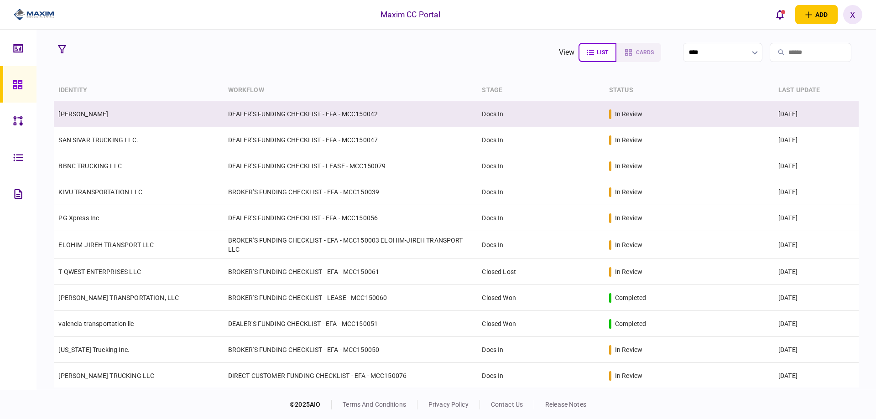
click at [108, 117] on link "ABDIRAZAK SULUB ABDI" at bounding box center [83, 113] width 50 height 7
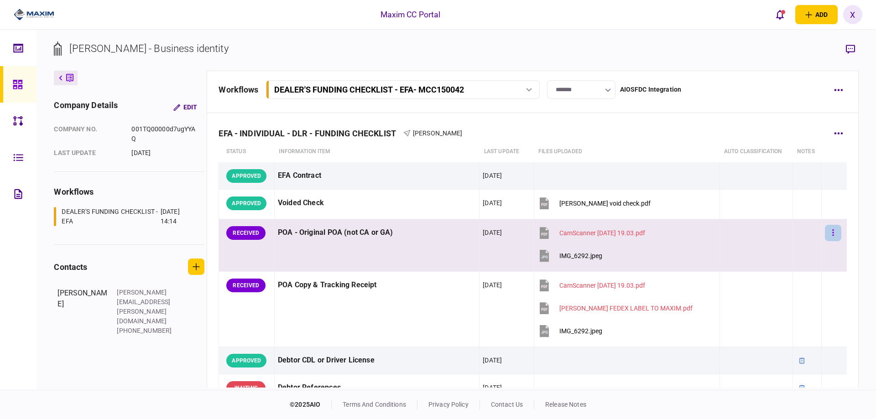
click at [829, 231] on button "button" at bounding box center [833, 233] width 16 height 16
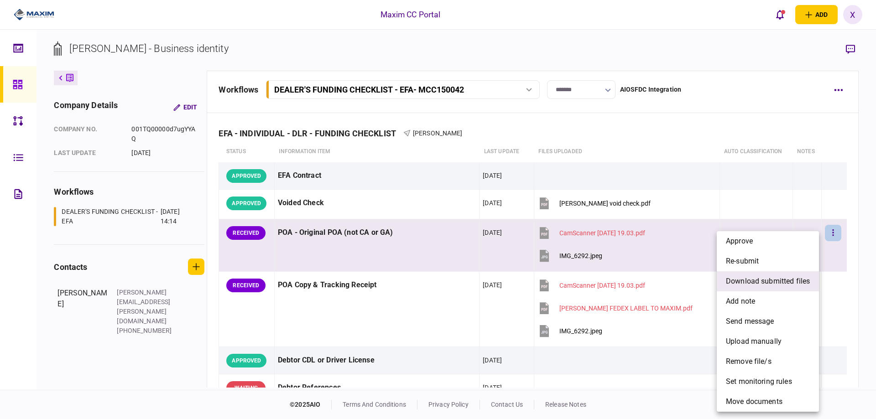
click at [784, 284] on span "download submitted files" at bounding box center [768, 281] width 84 height 11
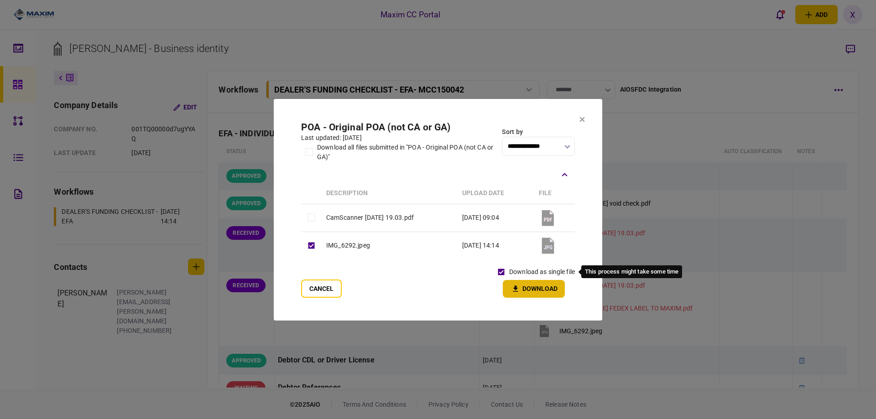
click at [519, 285] on icon "button" at bounding box center [515, 289] width 11 height 9
click at [584, 119] on icon at bounding box center [581, 119] width 5 height 5
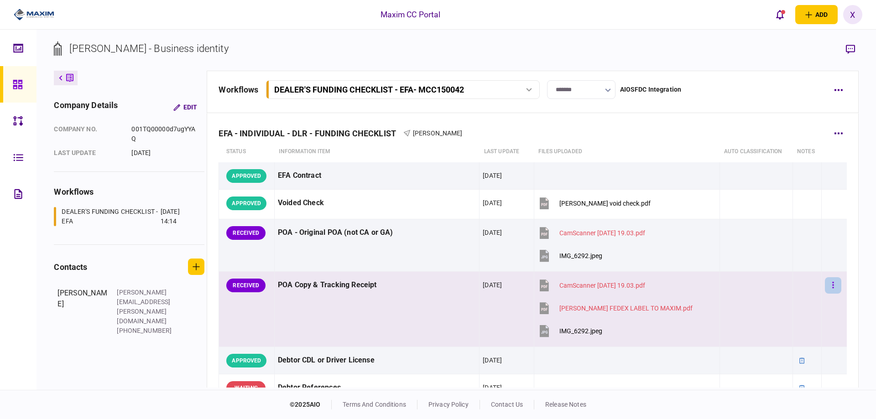
click at [831, 281] on button "button" at bounding box center [833, 285] width 16 height 16
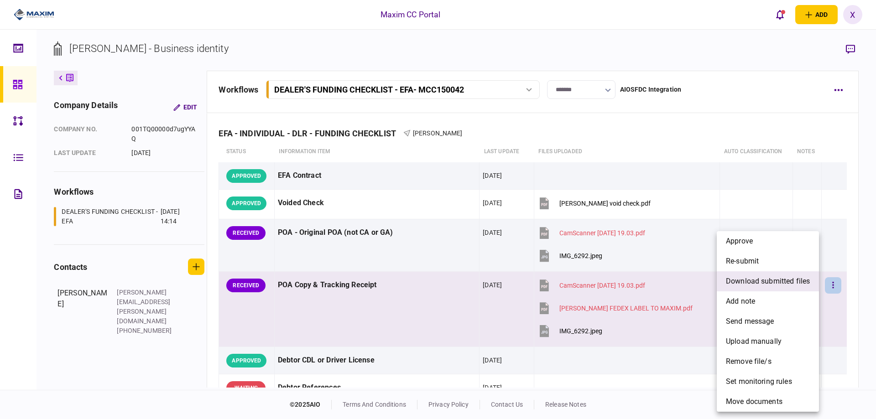
click at [768, 289] on li "download submitted files" at bounding box center [767, 281] width 102 height 20
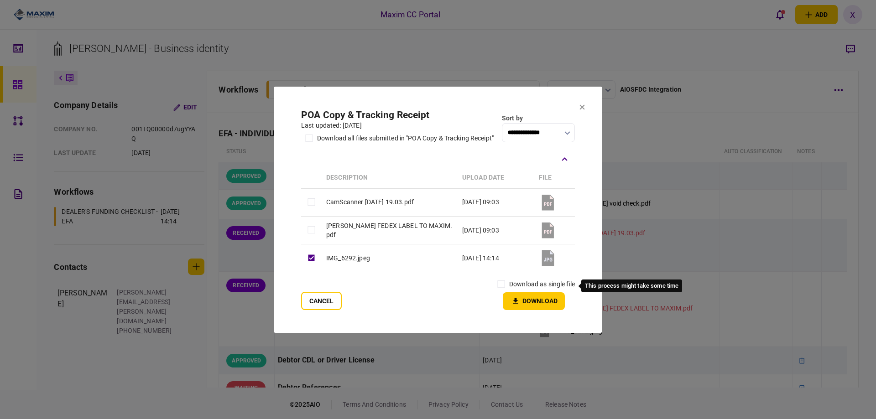
click at [512, 287] on label "download as single file" at bounding box center [542, 285] width 66 height 10
click at [530, 310] on button "Download" at bounding box center [534, 301] width 62 height 18
click at [582, 104] on icon at bounding box center [581, 106] width 5 height 5
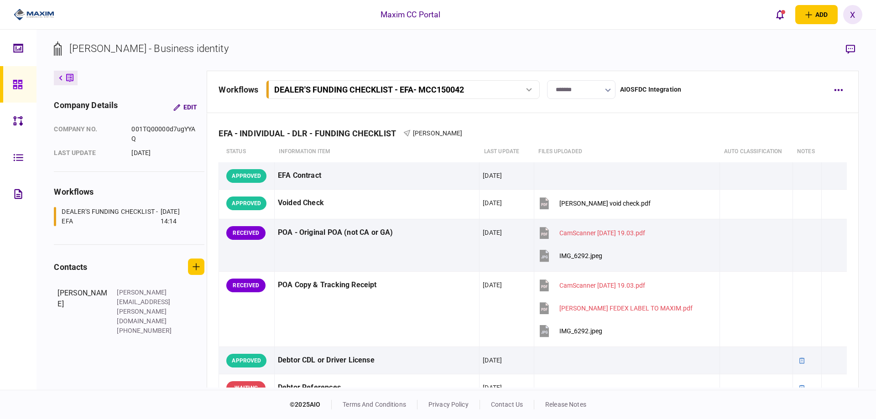
click at [721, 53] on section "ABDIRAZAK SULUB ABDI - Business identity" at bounding box center [456, 56] width 804 height 30
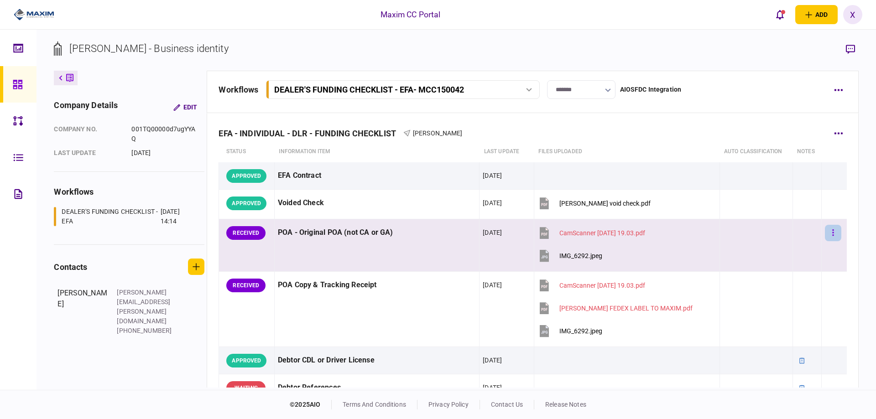
click at [825, 228] on button "button" at bounding box center [833, 233] width 16 height 16
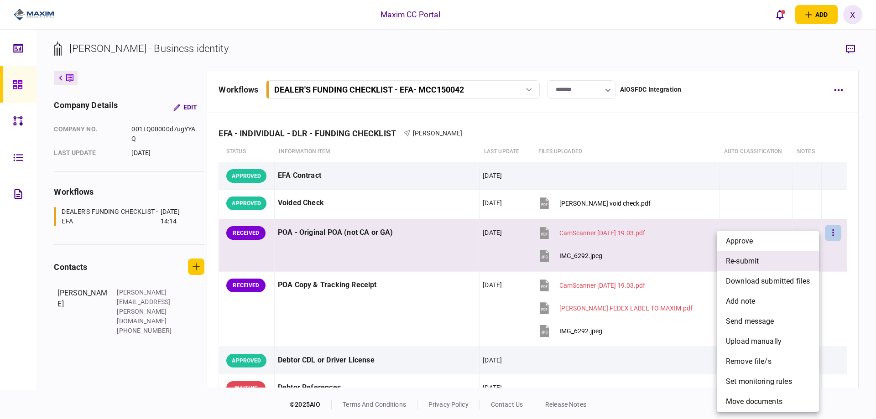
click at [800, 257] on li "re-submit" at bounding box center [767, 261] width 102 height 20
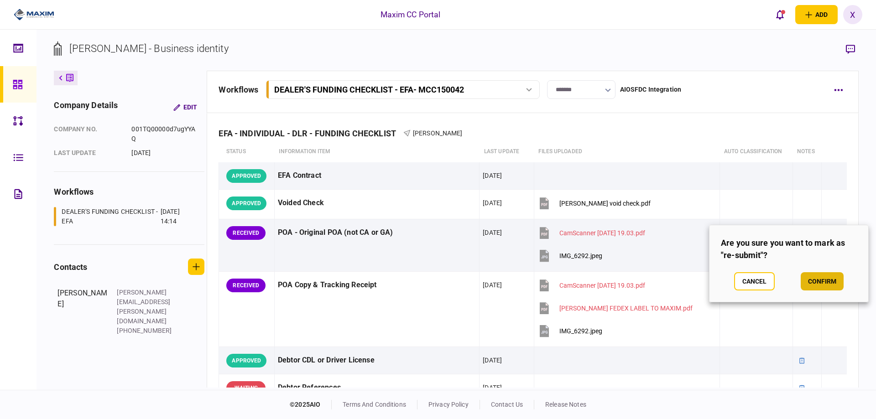
click at [823, 281] on button "confirm" at bounding box center [821, 281] width 43 height 18
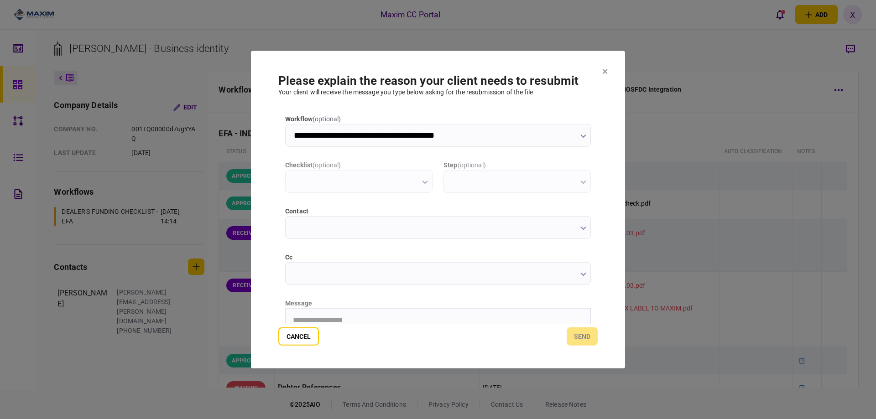
type input "**********"
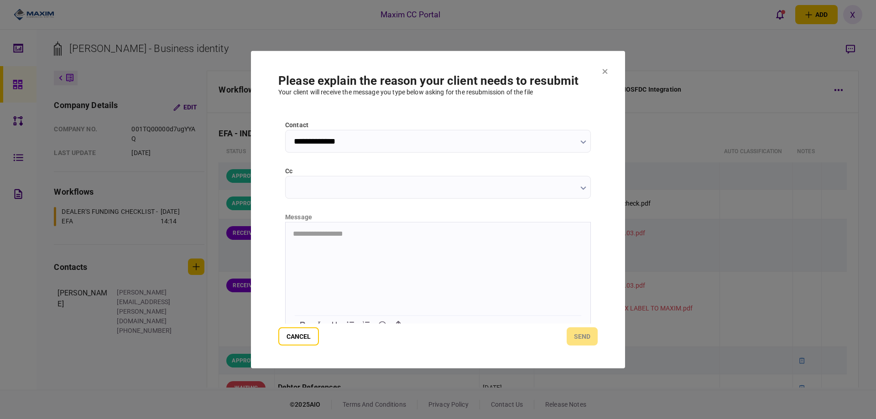
scroll to position [91, 0]
click at [345, 240] on html "**********" at bounding box center [437, 228] width 305 height 23
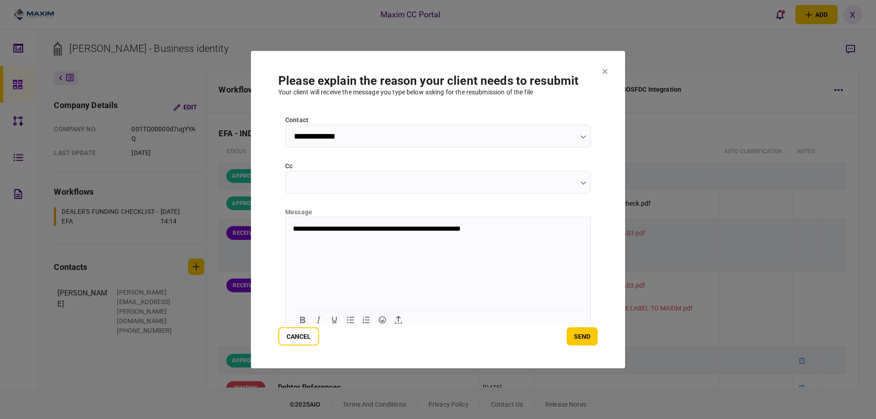
click at [588, 346] on section "**********" at bounding box center [438, 210] width 374 height 318
click at [576, 332] on button "send" at bounding box center [581, 336] width 31 height 18
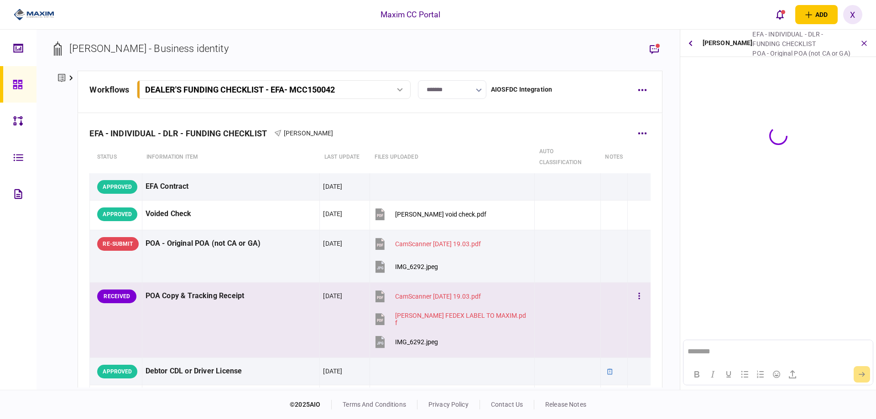
scroll to position [0, 0]
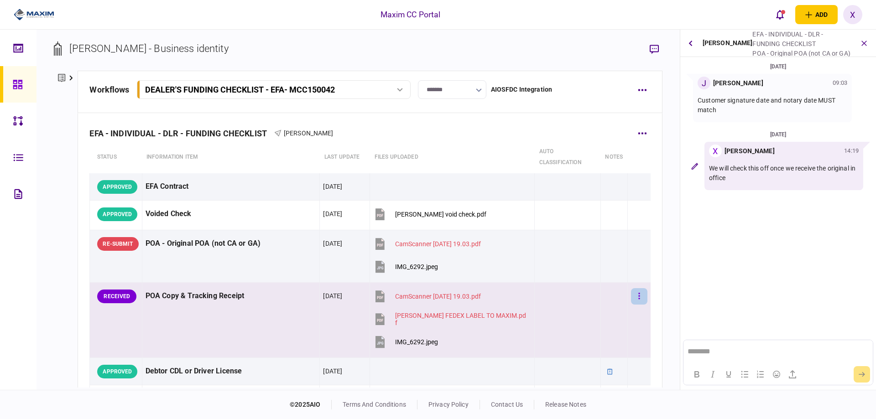
click at [631, 293] on button "button" at bounding box center [639, 296] width 16 height 16
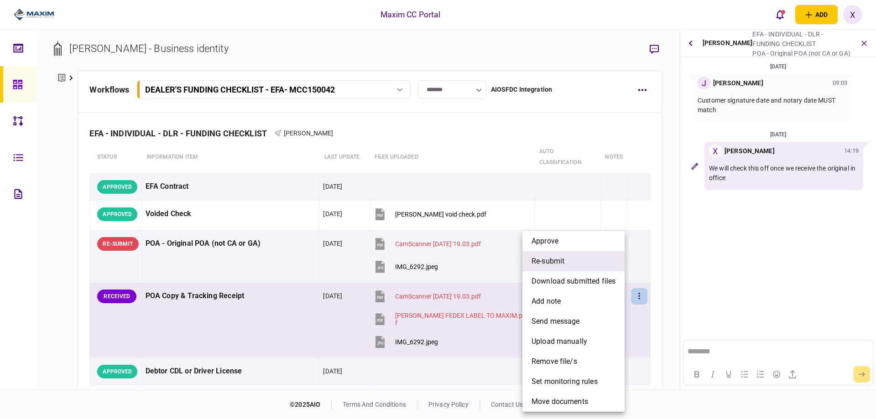
click at [574, 257] on li "re-submit" at bounding box center [573, 261] width 102 height 20
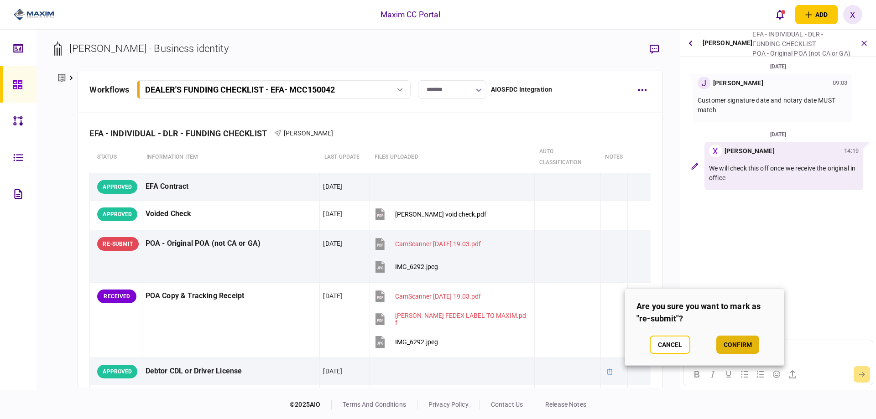
click at [733, 342] on button "confirm" at bounding box center [737, 345] width 43 height 18
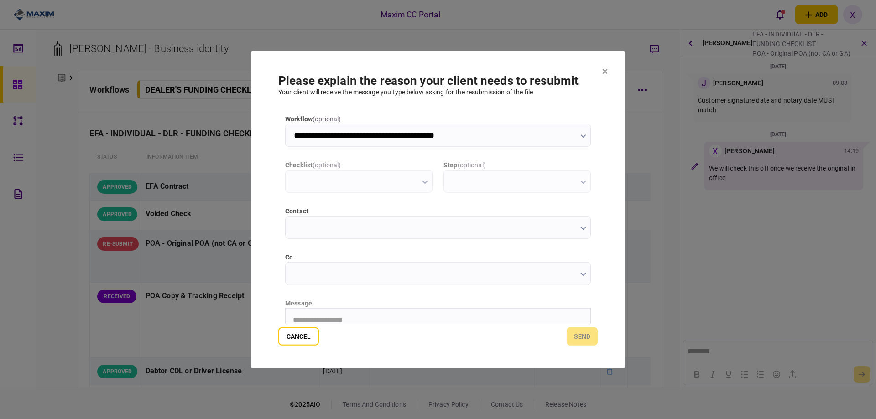
type input "**********"
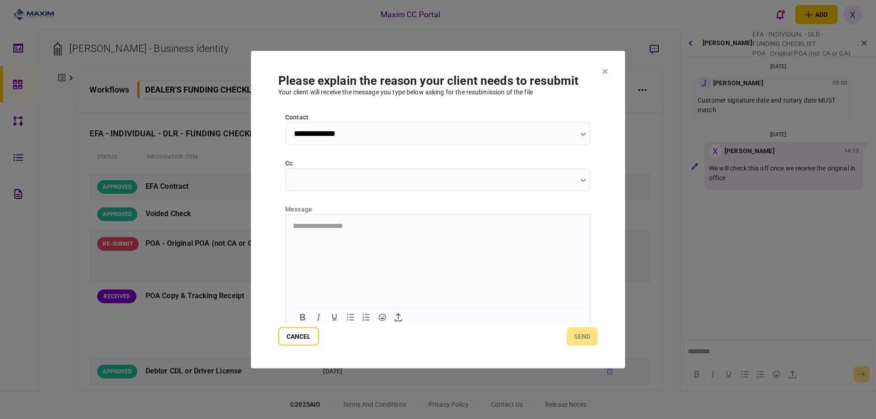
scroll to position [98, 0]
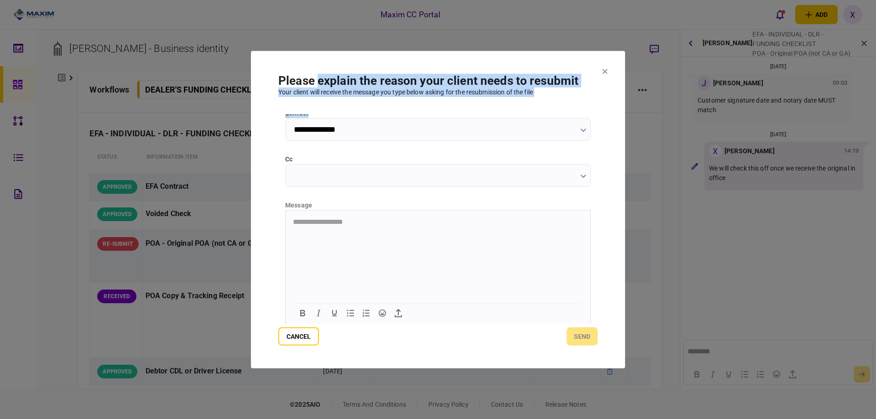
drag, startPoint x: 319, startPoint y: 64, endPoint x: 506, endPoint y: 107, distance: 192.2
click at [509, 109] on section "**********" at bounding box center [438, 210] width 374 height 318
click at [288, 337] on button "Cancel" at bounding box center [298, 336] width 41 height 18
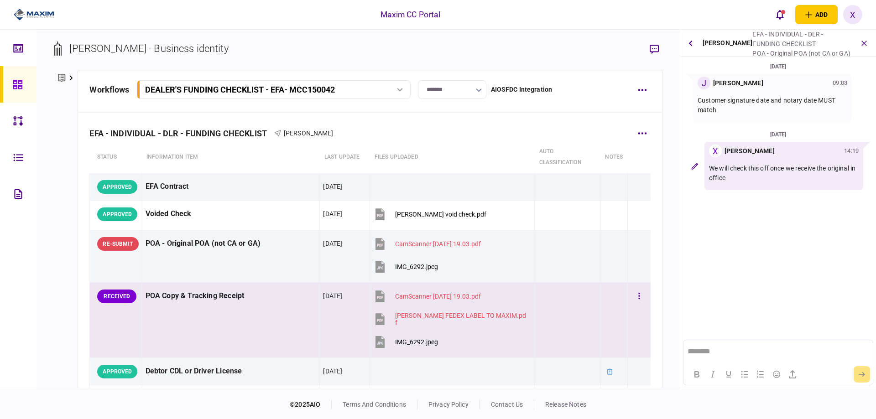
drag, startPoint x: 224, startPoint y: 339, endPoint x: 410, endPoint y: 341, distance: 185.2
click at [224, 339] on td "POA Copy & Tracking Receipt" at bounding box center [231, 320] width 178 height 75
click at [638, 297] on icon "button" at bounding box center [639, 296] width 2 height 9
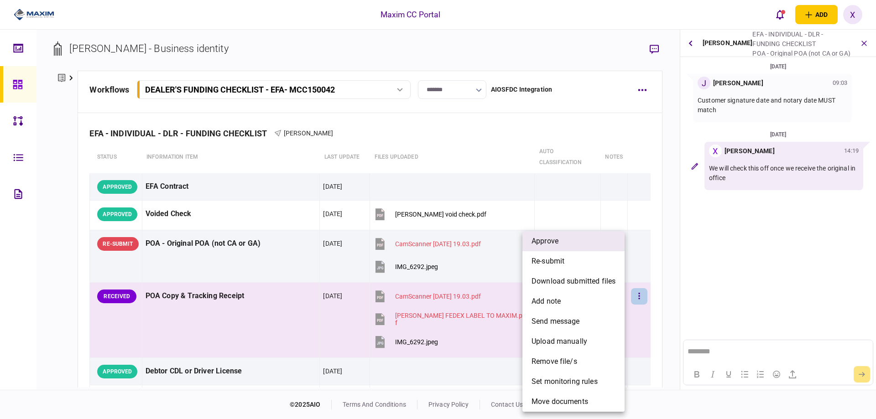
click at [572, 242] on li "approve" at bounding box center [573, 241] width 102 height 20
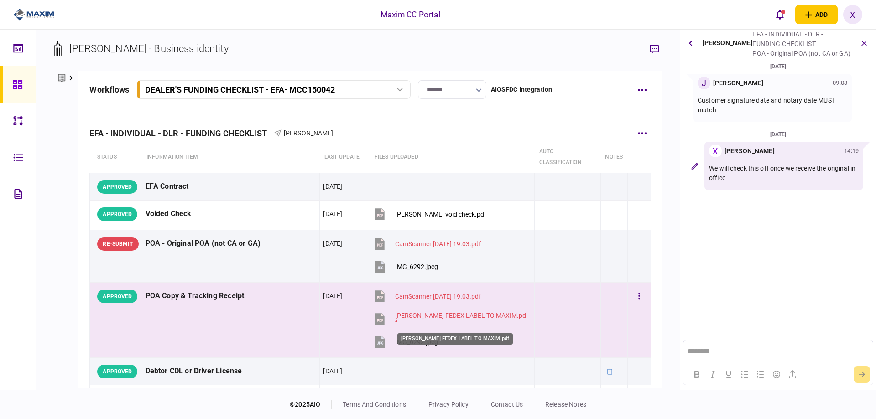
click at [476, 315] on div "ABDIRAZAK ABDI FEDEX LABEL TO MAXIM.pdf" at bounding box center [460, 319] width 131 height 15
click at [493, 313] on div "ABDIRAZAK ABDI FEDEX LABEL TO MAXIM.pdf" at bounding box center [460, 319] width 131 height 15
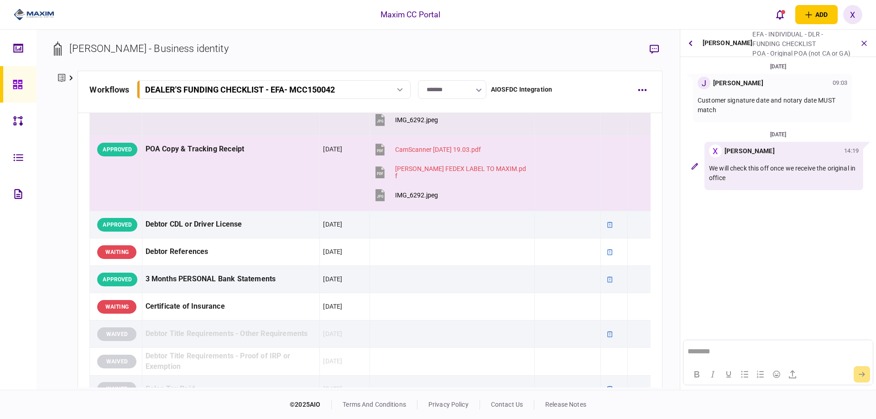
scroll to position [91, 0]
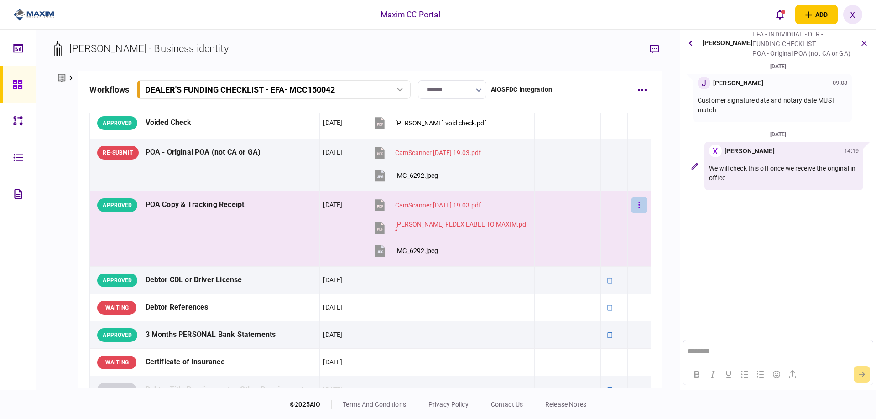
click at [634, 204] on button "button" at bounding box center [639, 205] width 16 height 16
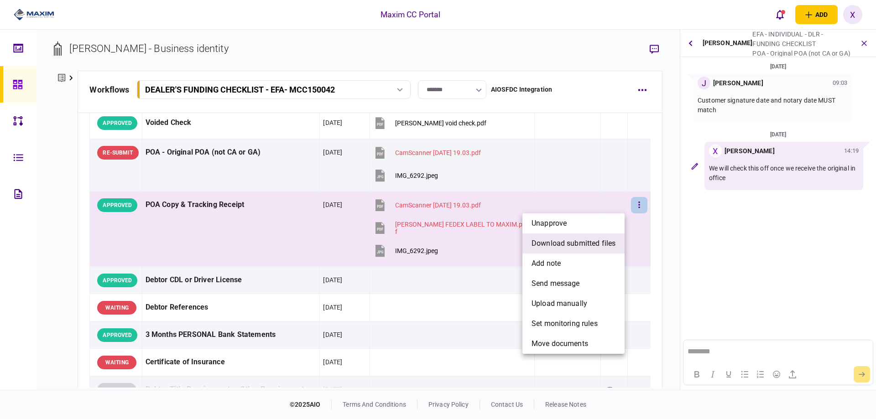
click at [610, 238] on li "download submitted files" at bounding box center [573, 244] width 102 height 20
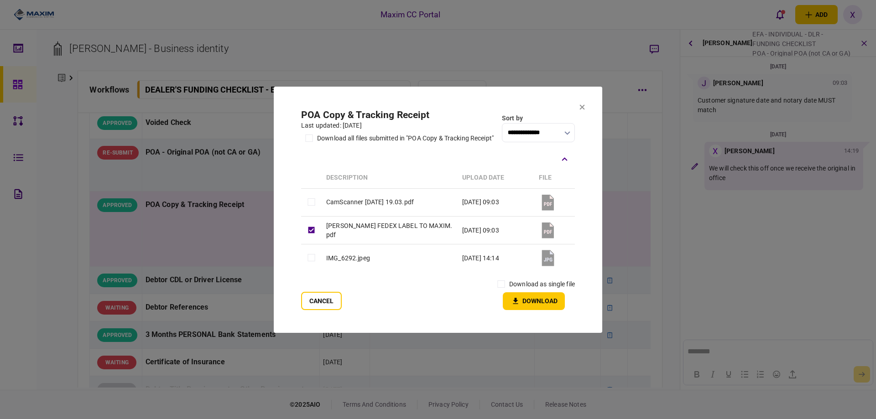
click at [311, 246] on td at bounding box center [311, 258] width 21 height 28
click at [514, 288] on label "download as single file" at bounding box center [542, 285] width 66 height 10
click at [533, 310] on button "Download" at bounding box center [534, 301] width 62 height 18
click at [586, 108] on section "**********" at bounding box center [438, 209] width 328 height 246
click at [581, 105] on icon at bounding box center [581, 106] width 5 height 5
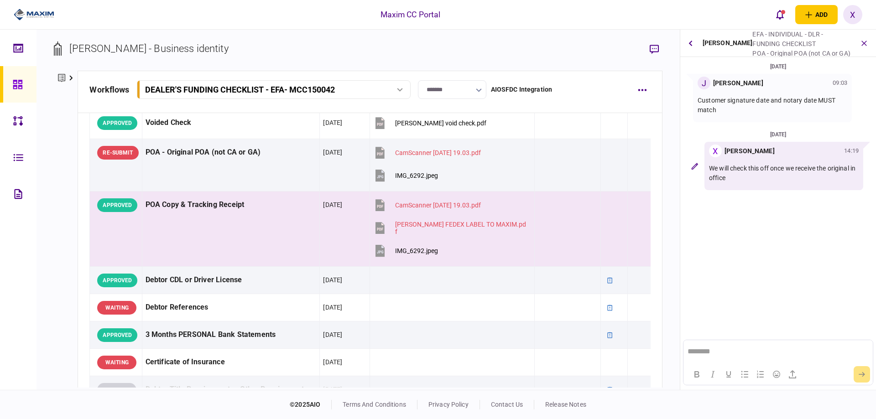
click at [32, 10] on img at bounding box center [34, 15] width 41 height 14
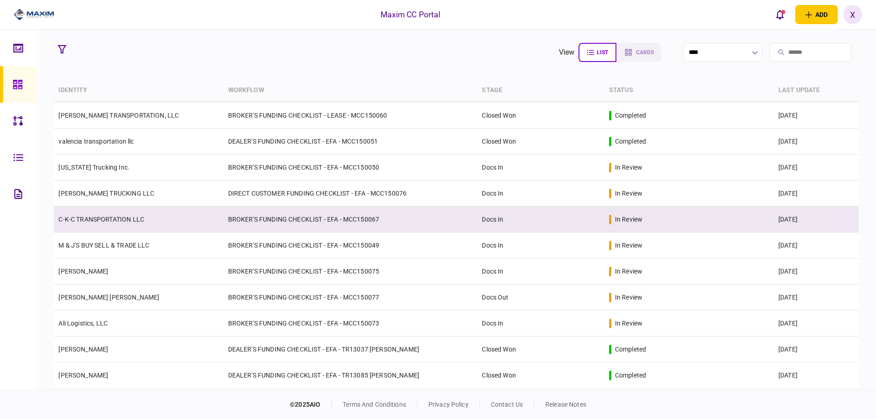
scroll to position [228, 0]
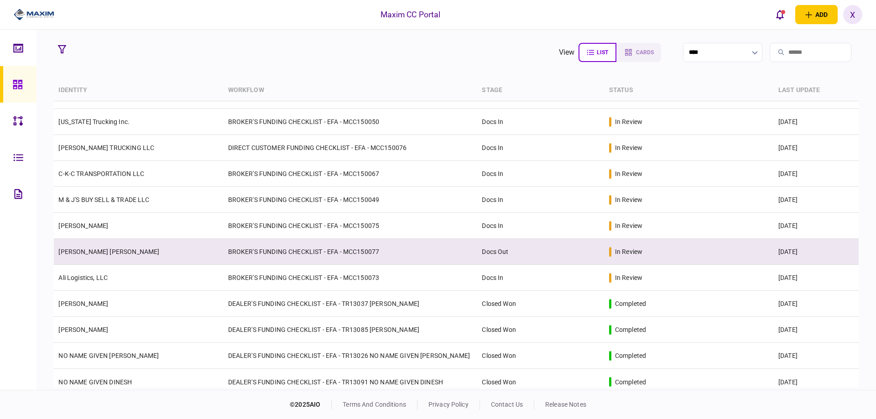
click at [132, 247] on td "[PERSON_NAME] [PERSON_NAME]" at bounding box center [138, 252] width 169 height 26
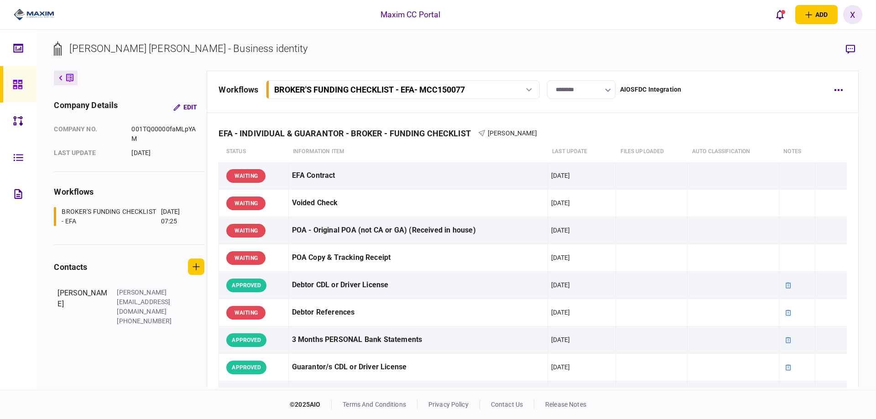
click at [590, 85] on input "********" at bounding box center [581, 89] width 68 height 19
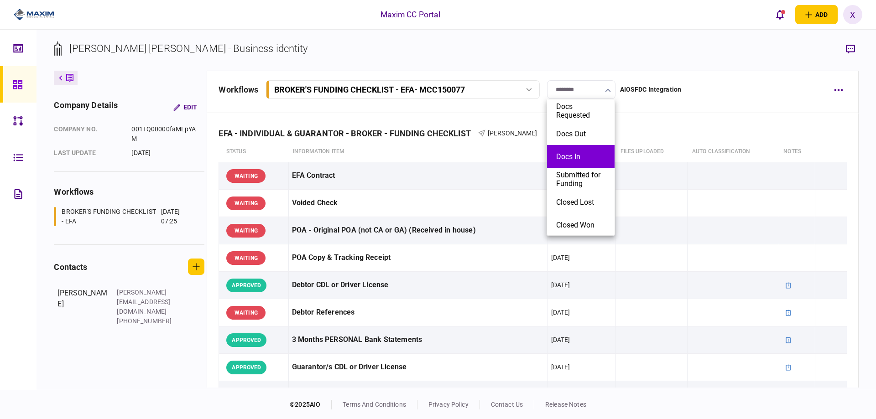
drag, startPoint x: 581, startPoint y: 110, endPoint x: 574, endPoint y: 162, distance: 52.8
click at [574, 162] on ul "Docs Requested Docs Out Docs In Submitted for Funding Closed Lost Closed Won" at bounding box center [580, 167] width 68 height 137
click at [574, 162] on li "Docs In" at bounding box center [580, 156] width 67 height 23
type input "*******"
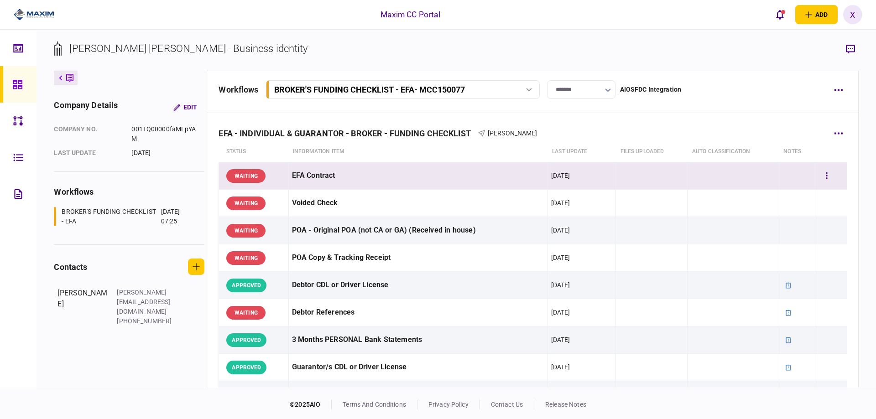
click at [229, 173] on div "WAITING" at bounding box center [245, 176] width 39 height 14
click at [818, 181] on button "button" at bounding box center [826, 176] width 16 height 16
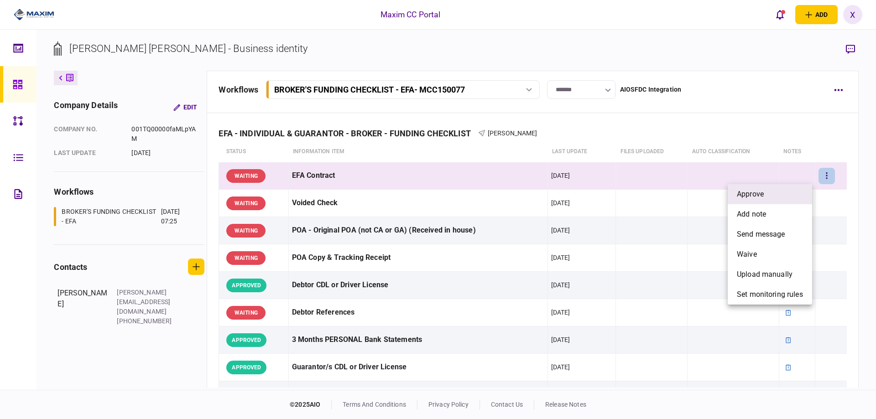
click at [782, 196] on li "approve" at bounding box center [769, 194] width 84 height 20
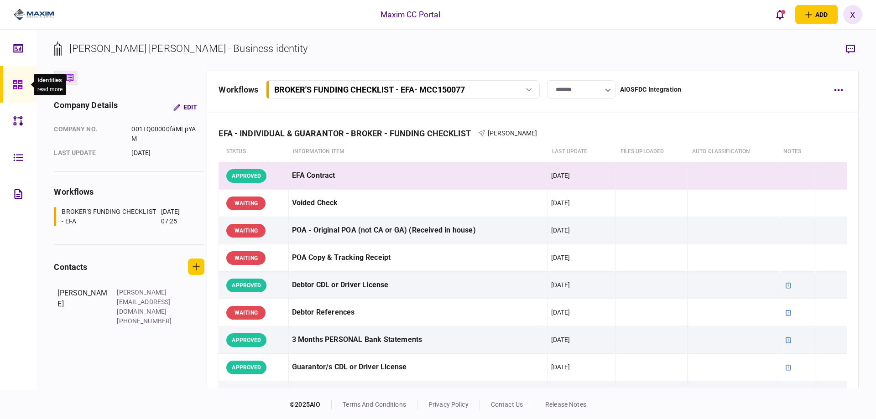
click at [18, 86] on icon at bounding box center [18, 84] width 10 height 10
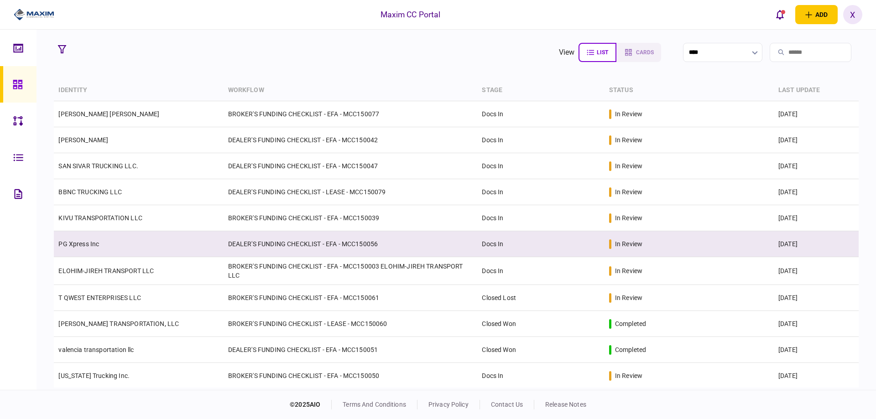
click at [85, 242] on link "PG Xpress Inc" at bounding box center [78, 243] width 41 height 7
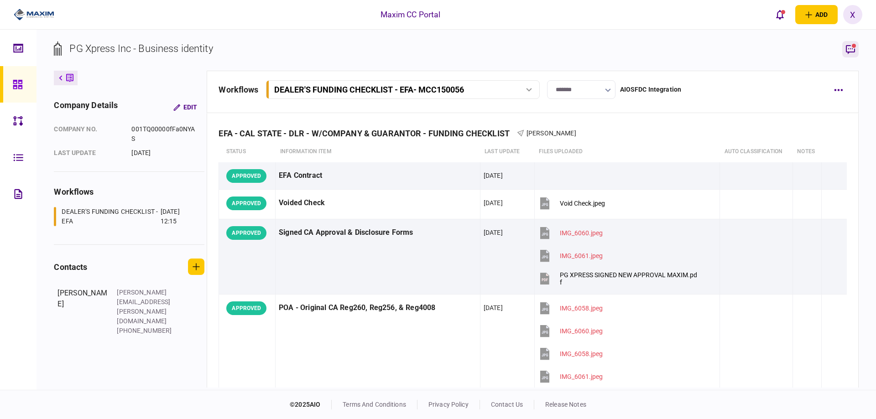
click at [847, 51] on icon "button" at bounding box center [850, 49] width 11 height 11
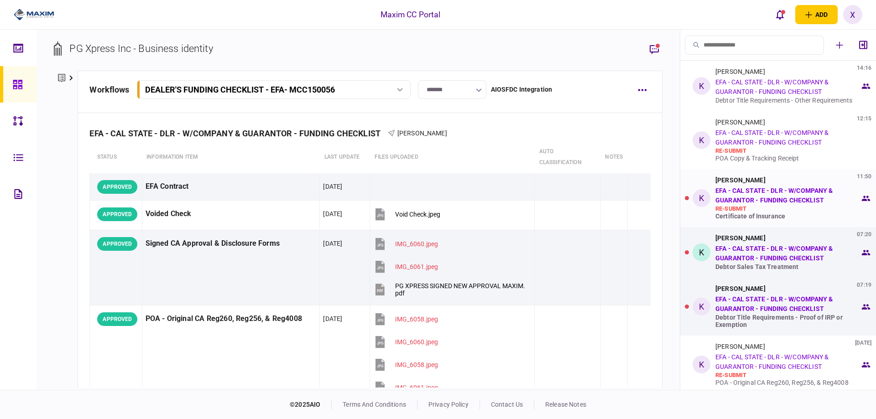
click at [751, 197] on link "EFA - CAL STATE - DLR - W/COMPANY & GUARANTOR - FUNDING CHECKLIST" at bounding box center [774, 195] width 118 height 17
click at [695, 259] on div "K" at bounding box center [701, 253] width 18 height 18
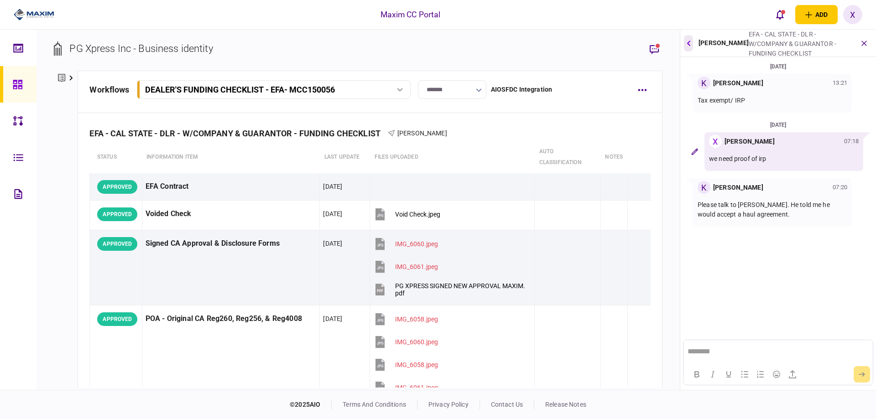
click at [684, 46] on button "button" at bounding box center [688, 43] width 9 height 16
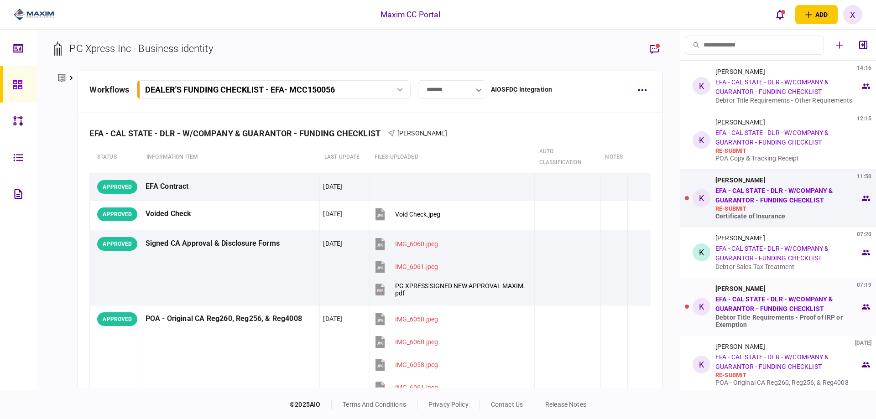
click at [740, 303] on div "Kevin Ratliff 07:19 EFA - CAL STATE - DLR - W/COMPANY & GUARANTOR - FUNDING CHE…" at bounding box center [787, 306] width 145 height 43
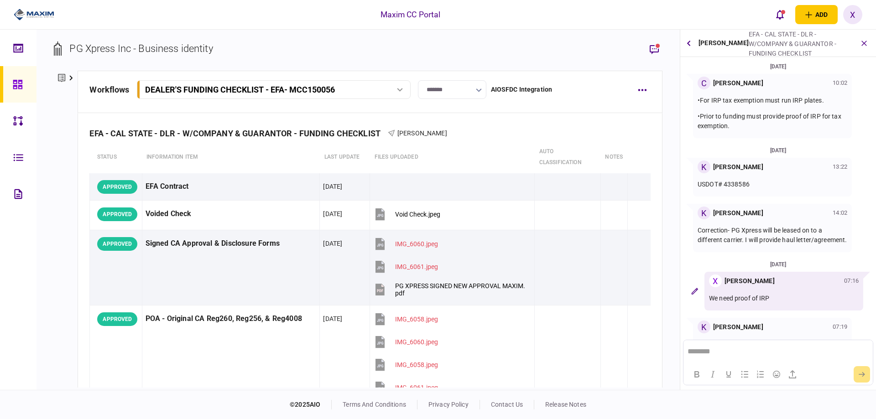
scroll to position [55, 0]
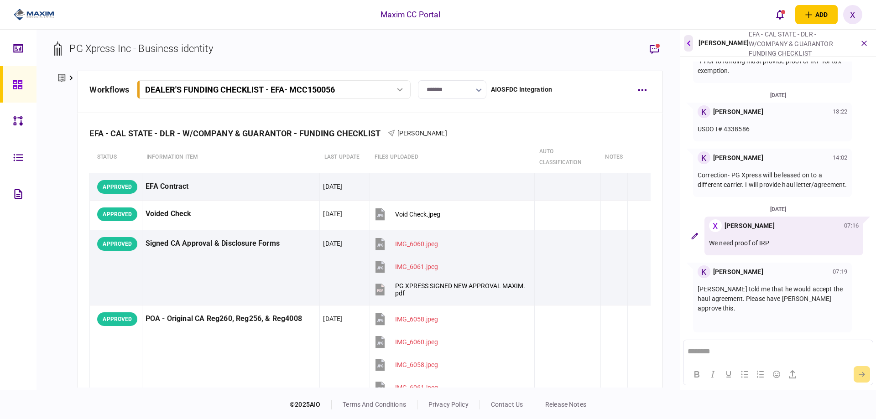
click at [685, 47] on button "button" at bounding box center [688, 43] width 9 height 16
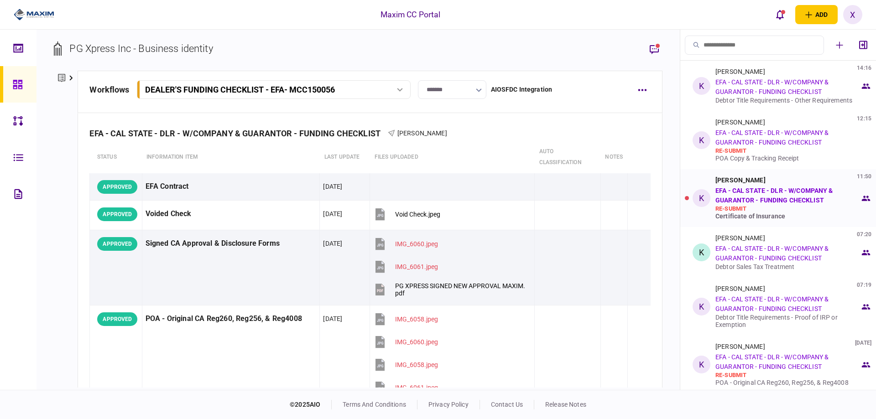
click at [763, 211] on div "re-submit" at bounding box center [787, 208] width 145 height 7
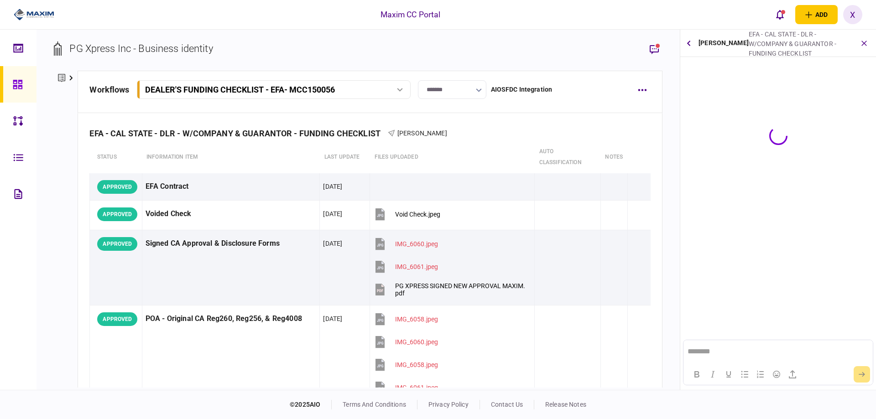
scroll to position [0, 0]
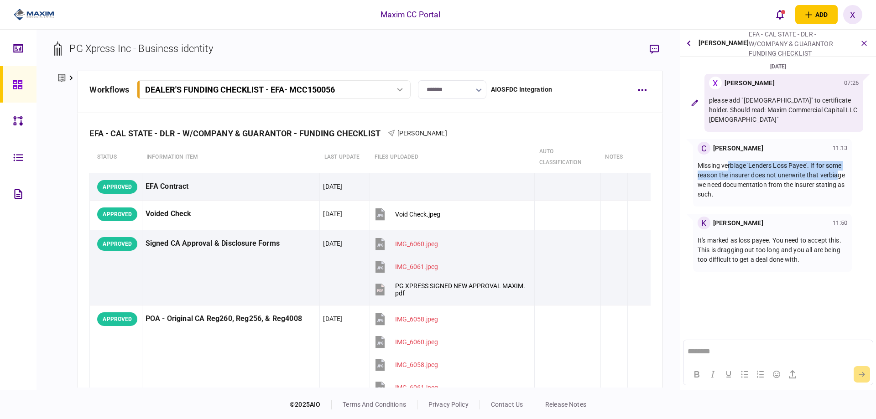
drag, startPoint x: 728, startPoint y: 156, endPoint x: 836, endPoint y: 168, distance: 108.7
click at [836, 168] on p "Missing verbiage 'Lenders Loss Payee'. If for some reason the insurer does not …" at bounding box center [772, 180] width 150 height 38
click at [828, 172] on p "Missing verbiage 'Lenders Loss Payee'. If for some reason the insurer does not …" at bounding box center [772, 180] width 150 height 38
click at [821, 161] on p "Missing verbiage 'Lenders Loss Payee'. If for some reason the insurer does not …" at bounding box center [772, 180] width 150 height 38
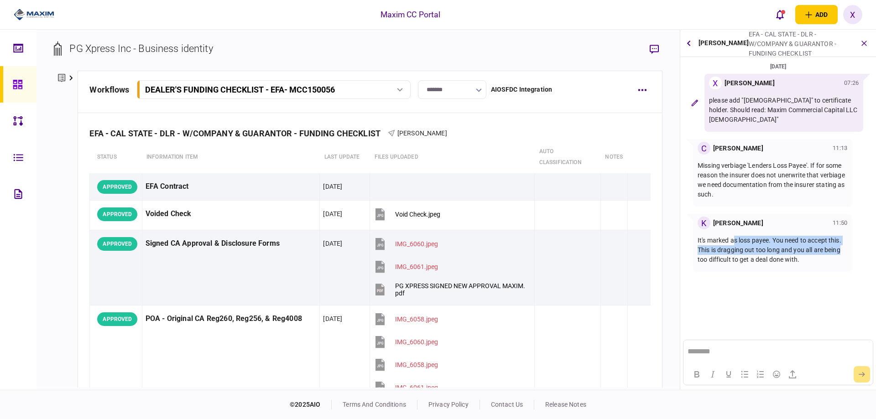
drag, startPoint x: 736, startPoint y: 233, endPoint x: 851, endPoint y: 244, distance: 116.4
click at [851, 244] on div "K Kevin Ratliff 11:50 It's marked as loss payee. You need to accept this. This …" at bounding box center [778, 243] width 188 height 58
click at [810, 248] on p "It's marked as loss payee. You need to accept this. This is dragging out too lo…" at bounding box center [772, 250] width 150 height 29
click at [693, 45] on button "button" at bounding box center [688, 43] width 9 height 16
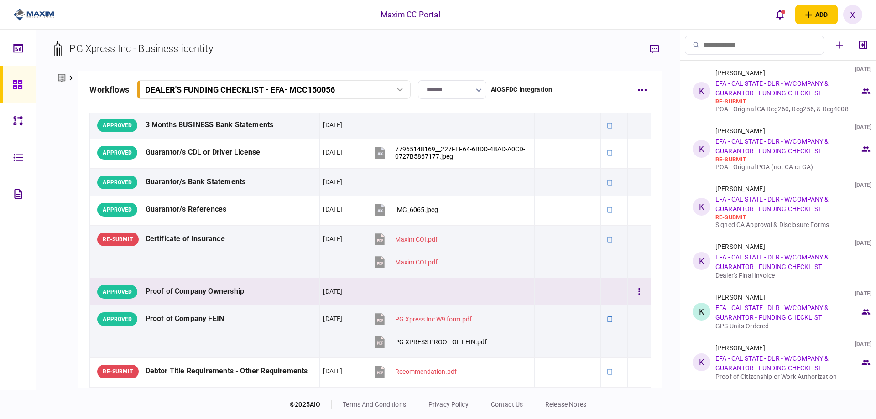
scroll to position [456, 0]
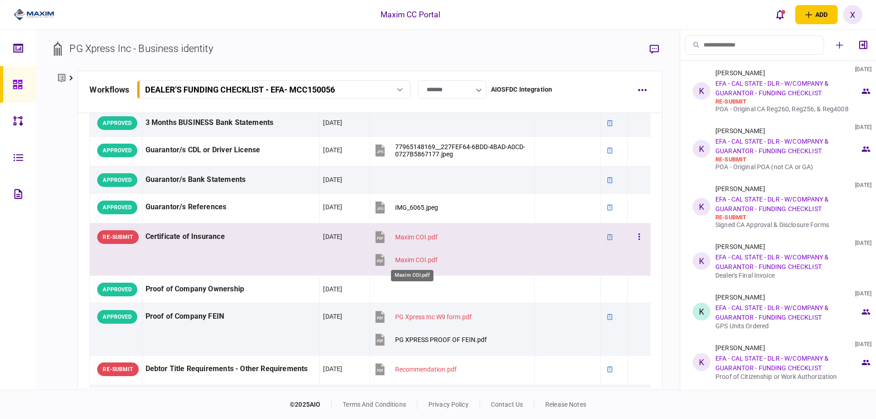
click at [410, 259] on div "Maxim COI.pdf" at bounding box center [416, 259] width 42 height 7
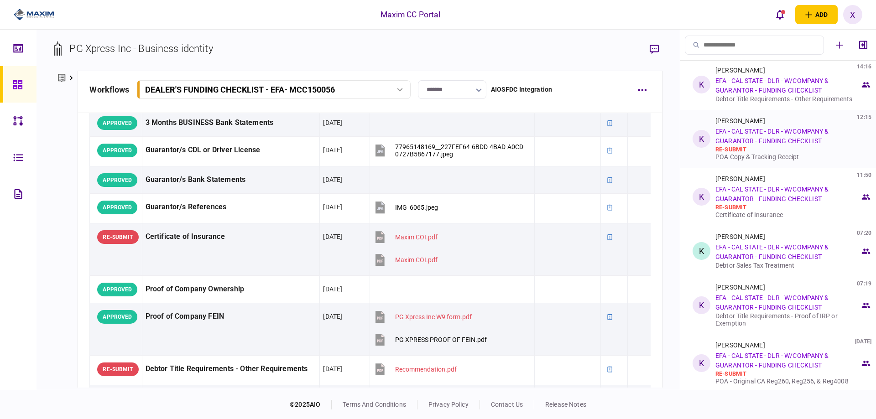
scroll to position [0, 0]
click at [781, 213] on div "Certificate of Insurance" at bounding box center [787, 216] width 145 height 7
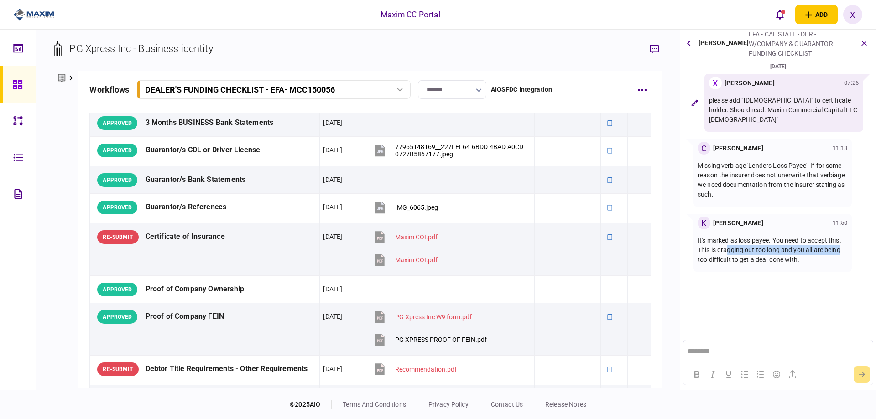
drag, startPoint x: 727, startPoint y: 239, endPoint x: 793, endPoint y: 229, distance: 66.4
click at [835, 238] on p "It's marked as loss payee. You need to accept this. This is dragging out too lo…" at bounding box center [772, 250] width 150 height 29
drag, startPoint x: 772, startPoint y: 224, endPoint x: 738, endPoint y: 206, distance: 38.8
click at [771, 229] on div "It's marked as loss payee. You need to accept this. This is dragging out too lo…" at bounding box center [772, 250] width 150 height 42
click at [693, 45] on button "button" at bounding box center [688, 43] width 9 height 16
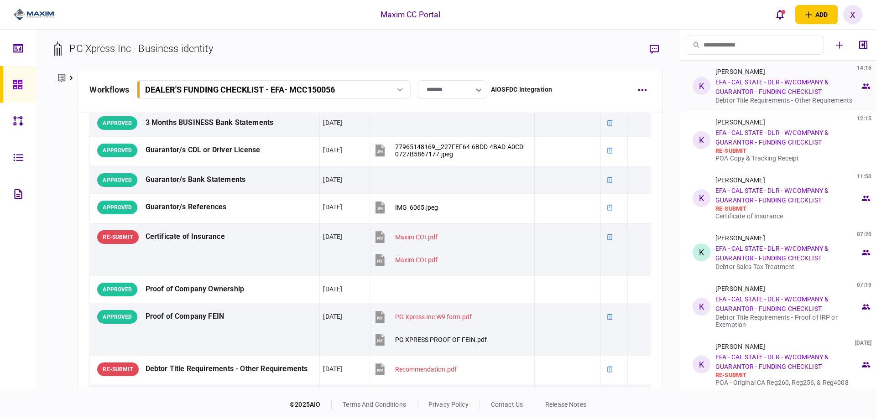
click at [754, 89] on link "EFA - CAL STATE - DLR - W/COMPANY & GUARANTOR - FUNDING CHECKLIST" at bounding box center [772, 86] width 114 height 17
click at [737, 83] on link "EFA - CAL STATE - DLR - W/COMPANY & GUARANTOR - FUNDING CHECKLIST" at bounding box center [772, 86] width 114 height 17
click at [757, 137] on div "Kevin Ratliff 12:15 EFA - CAL STATE - DLR - W/COMPANY & GUARANTOR - FUNDING CHE…" at bounding box center [787, 140] width 145 height 43
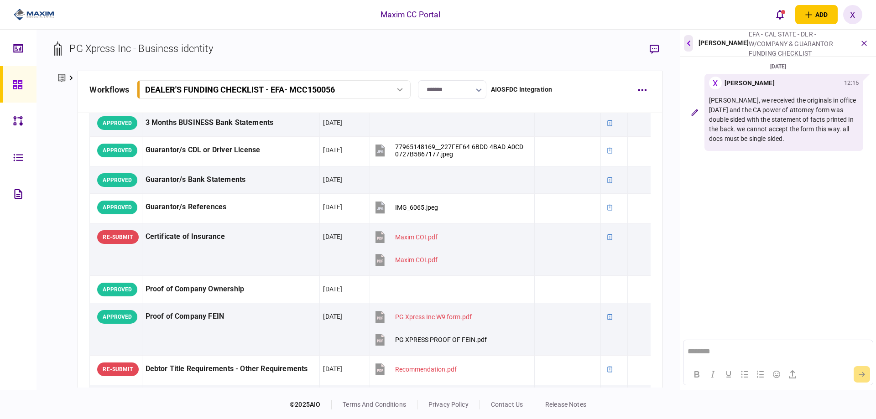
click at [685, 44] on button "button" at bounding box center [688, 43] width 9 height 16
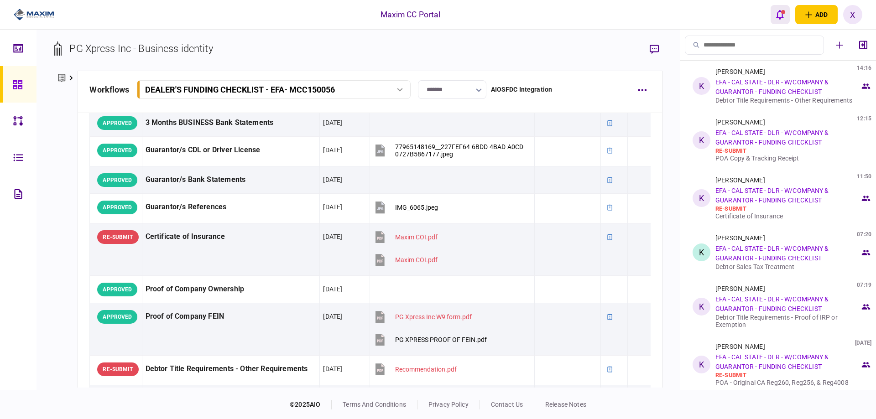
click at [784, 19] on button "open notifications list" at bounding box center [779, 14] width 19 height 19
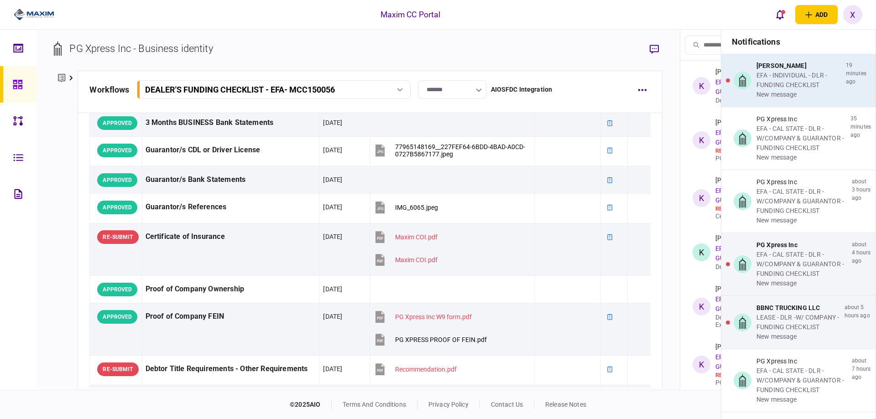
click at [801, 79] on div "EFA - INDIVIDUAL - DLR - FUNDING CHECKLIST" at bounding box center [799, 80] width 86 height 19
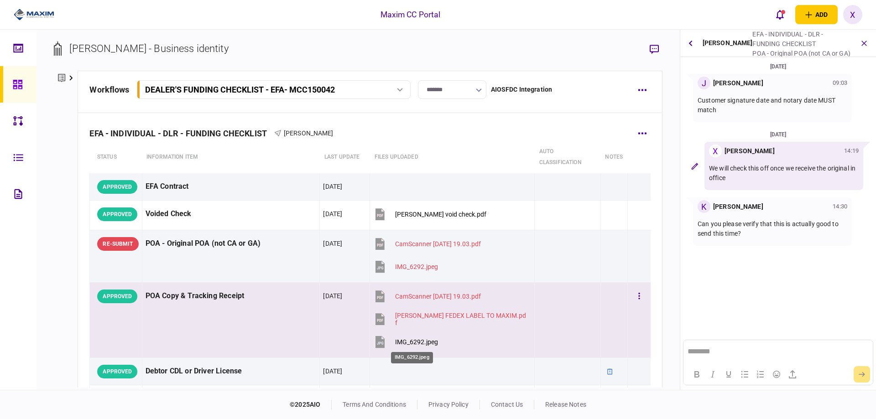
click at [408, 343] on div "IMG_6292.jpeg" at bounding box center [416, 341] width 43 height 7
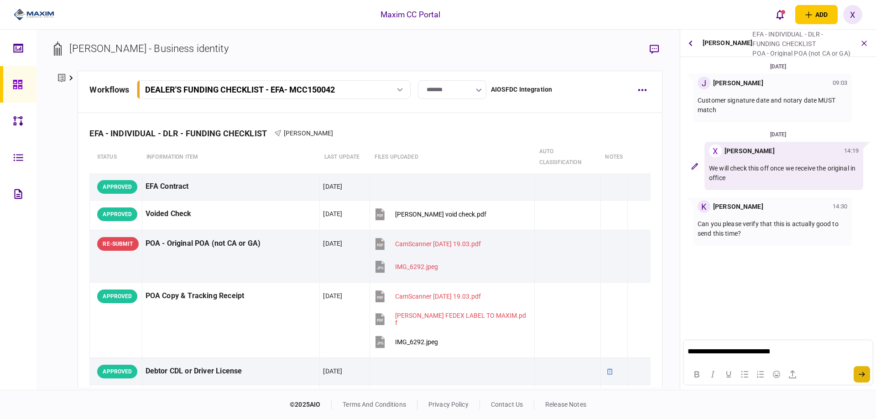
click at [858, 368] on button "submit" at bounding box center [861, 374] width 16 height 16
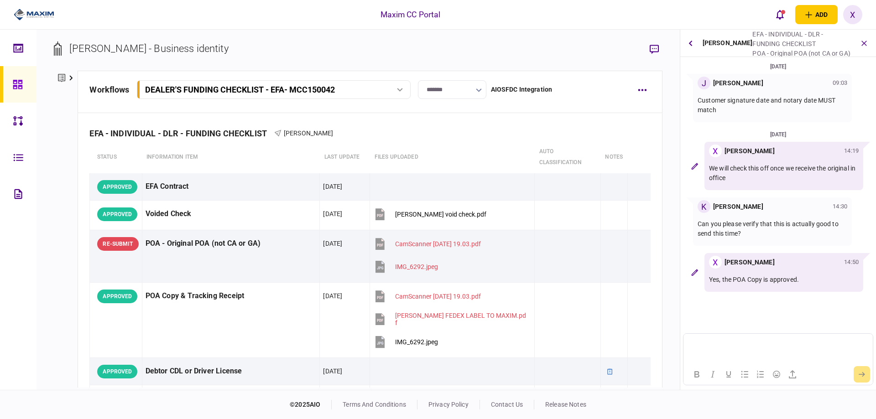
click at [10, 83] on link at bounding box center [18, 84] width 36 height 36
